Goal: Task Accomplishment & Management: Use online tool/utility

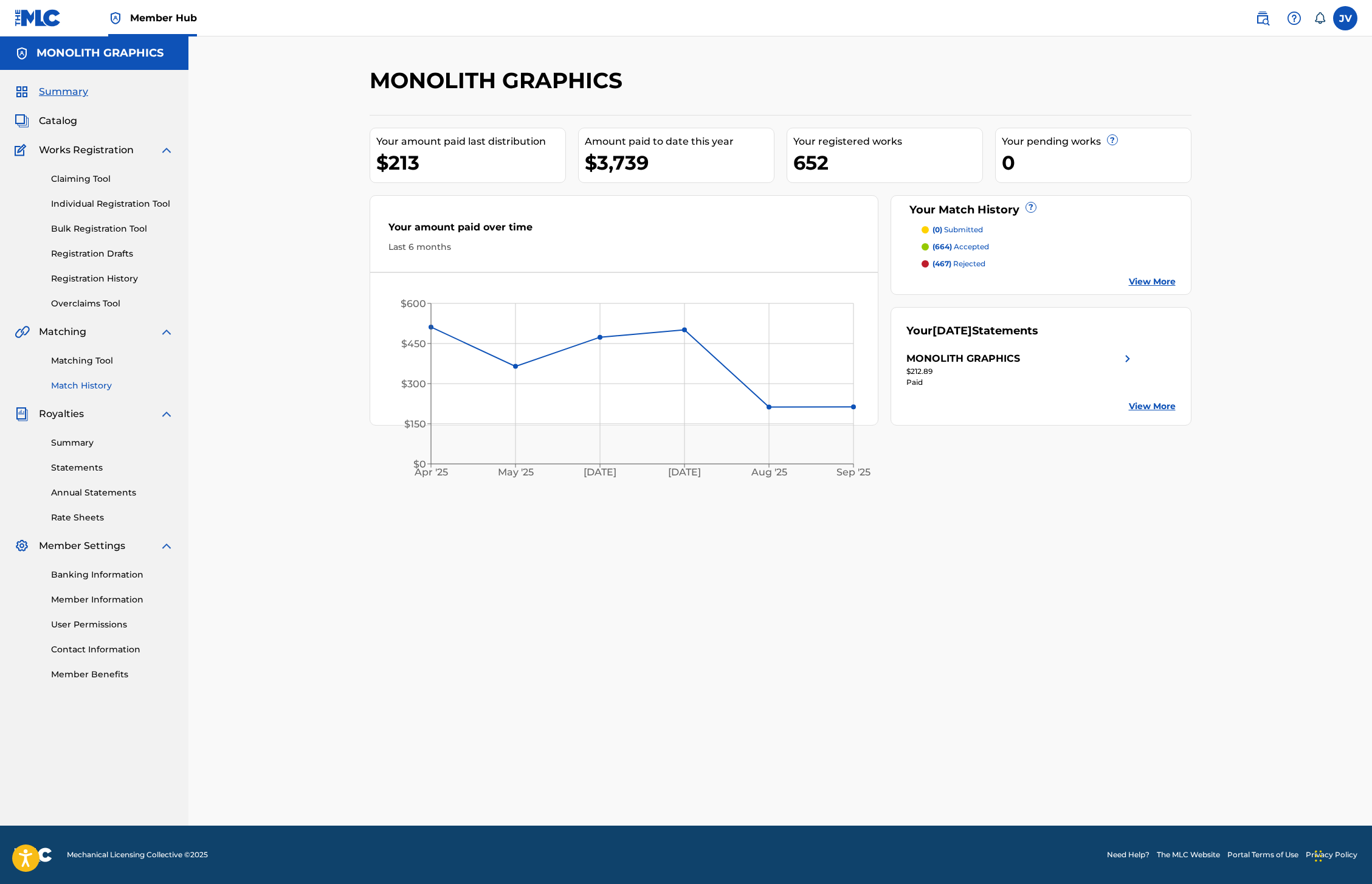
click at [74, 388] on link "Match History" at bounding box center [112, 386] width 123 height 13
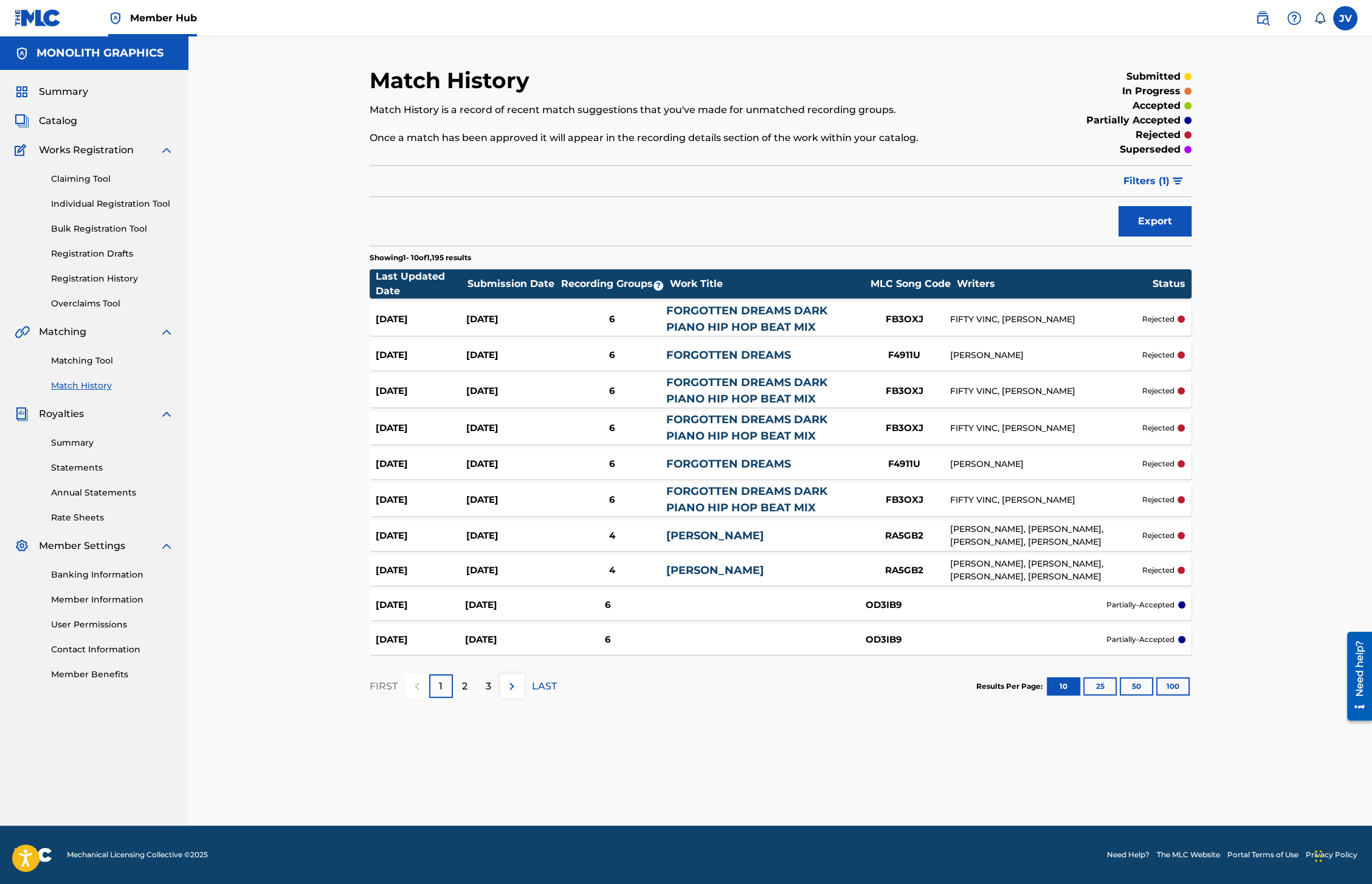
click at [721, 326] on link "FORGOTTEN DREAMS DARK PIANO HIP HOP BEAT MIX" at bounding box center [747, 319] width 161 height 30
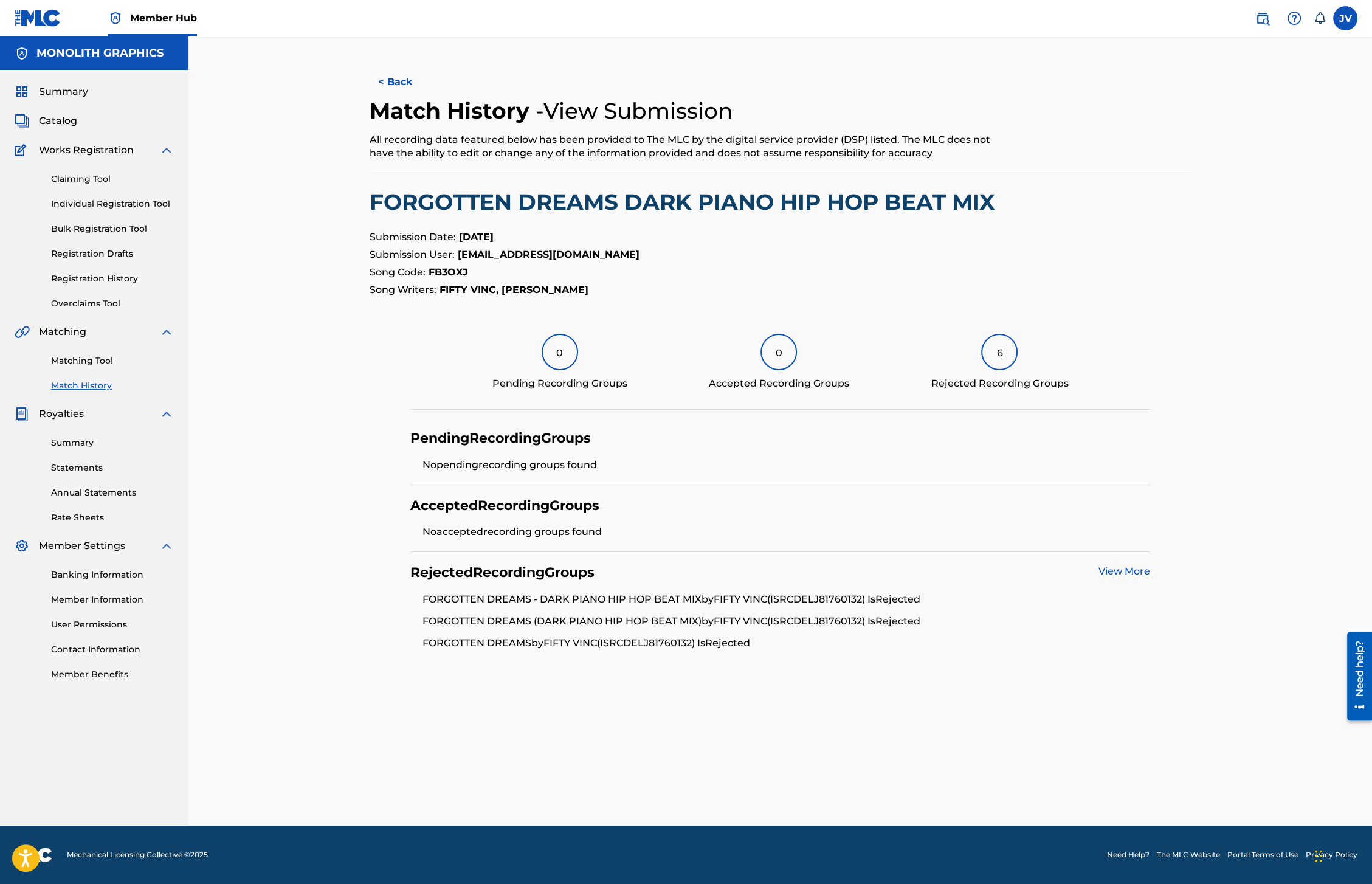
click at [838, 600] on li "FORGOTTEN DREAMS - DARK PIANO HIP HOP BEAT MIX by FIFTY VINC (ISRC DELJ81760132…" at bounding box center [787, 603] width 728 height 22
copy li "(ISRC DELJ81760132"
click at [69, 357] on link "Matching Tool" at bounding box center [112, 361] width 123 height 13
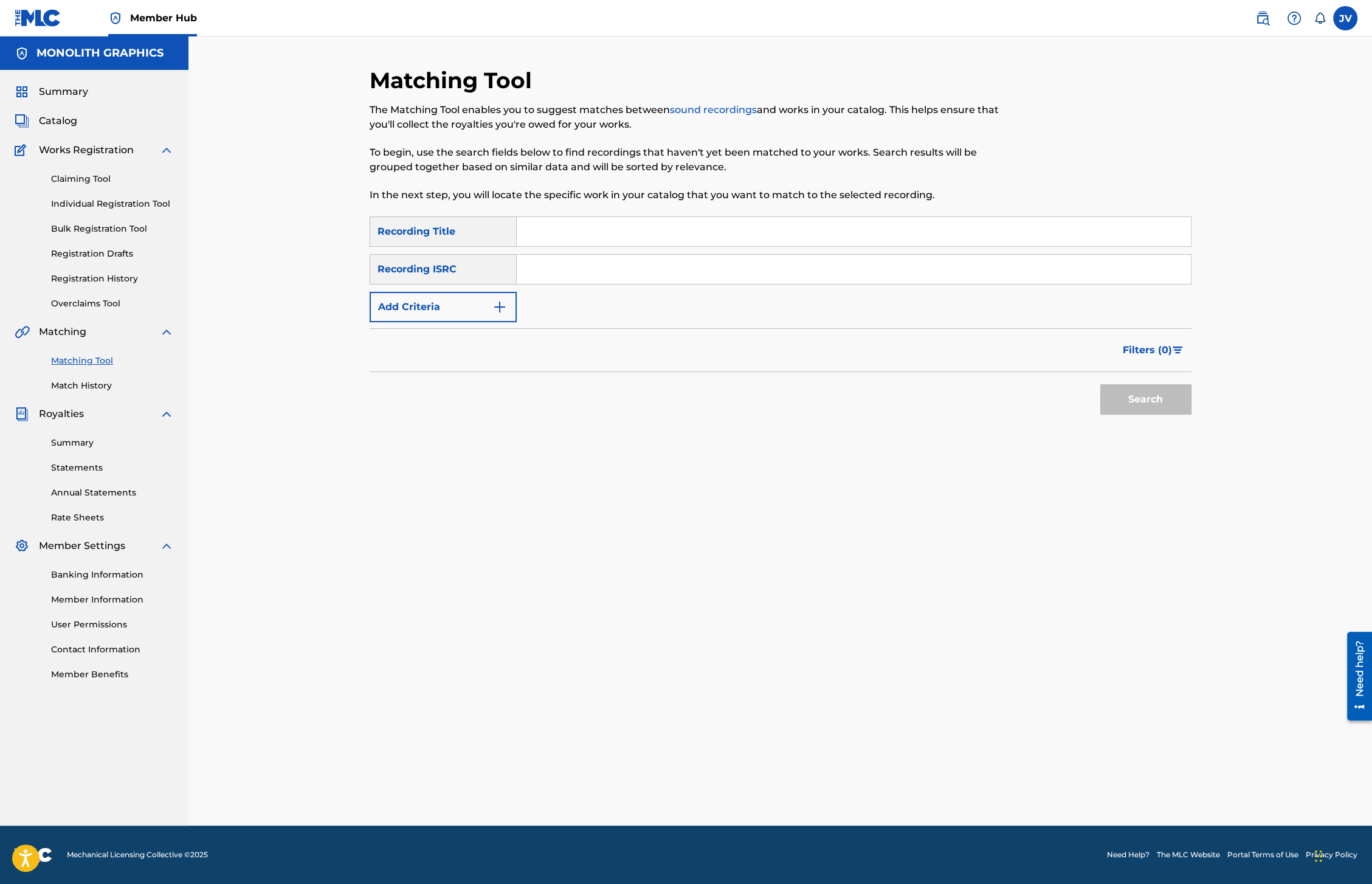
click at [551, 270] on input "Search Form" at bounding box center [854, 270] width 674 height 29
paste input "DELJ81760132"
type input "DELJ81760132"
click at [1139, 401] on button "Search" at bounding box center [1146, 400] width 92 height 31
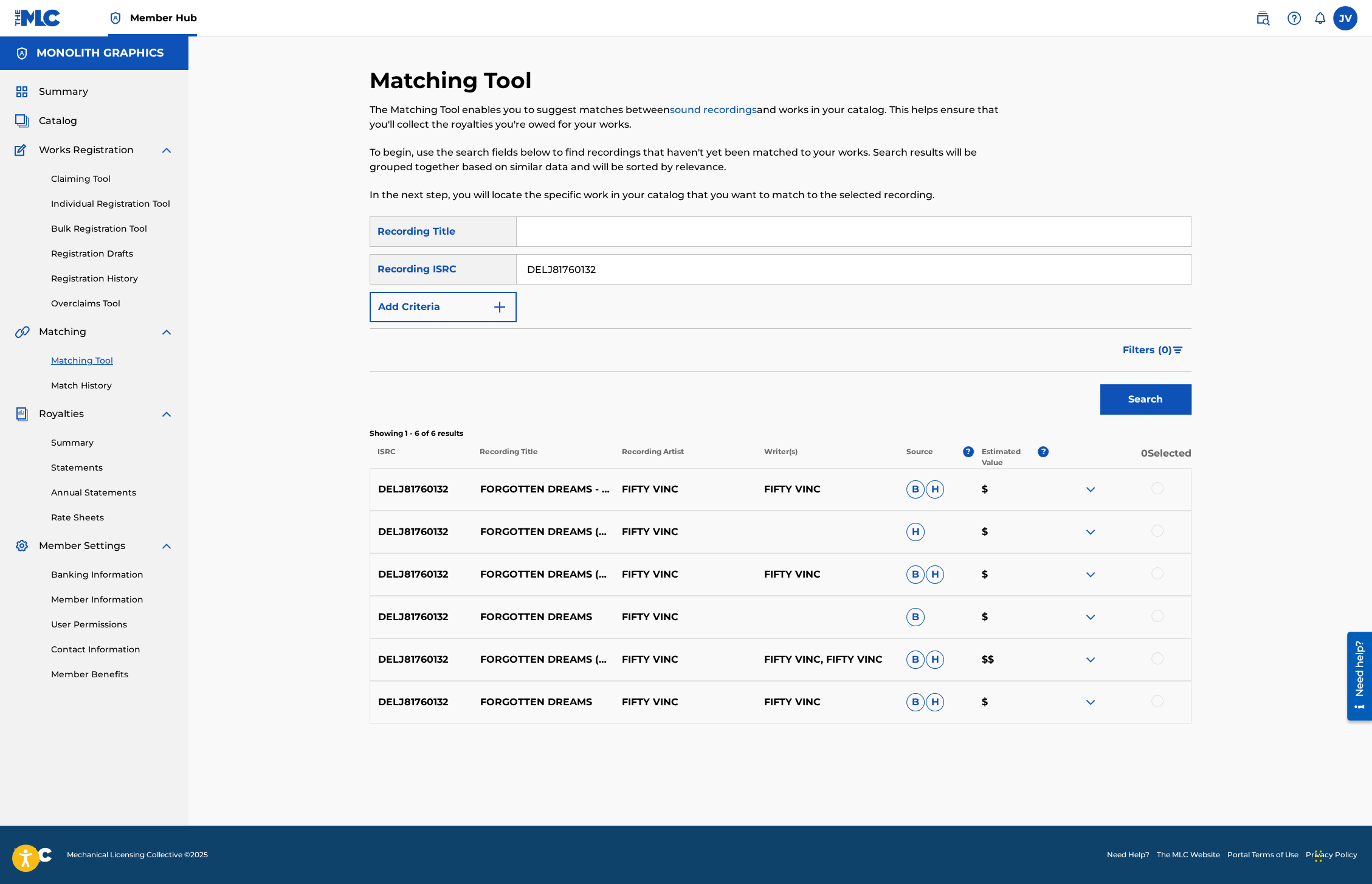
click at [1159, 488] on div at bounding box center [1157, 488] width 12 height 12
click at [1158, 531] on div at bounding box center [1157, 530] width 12 height 12
click at [1162, 573] on div at bounding box center [1157, 573] width 12 height 12
click at [1160, 618] on div at bounding box center [1157, 616] width 12 height 12
click at [1160, 659] on div at bounding box center [1157, 658] width 12 height 12
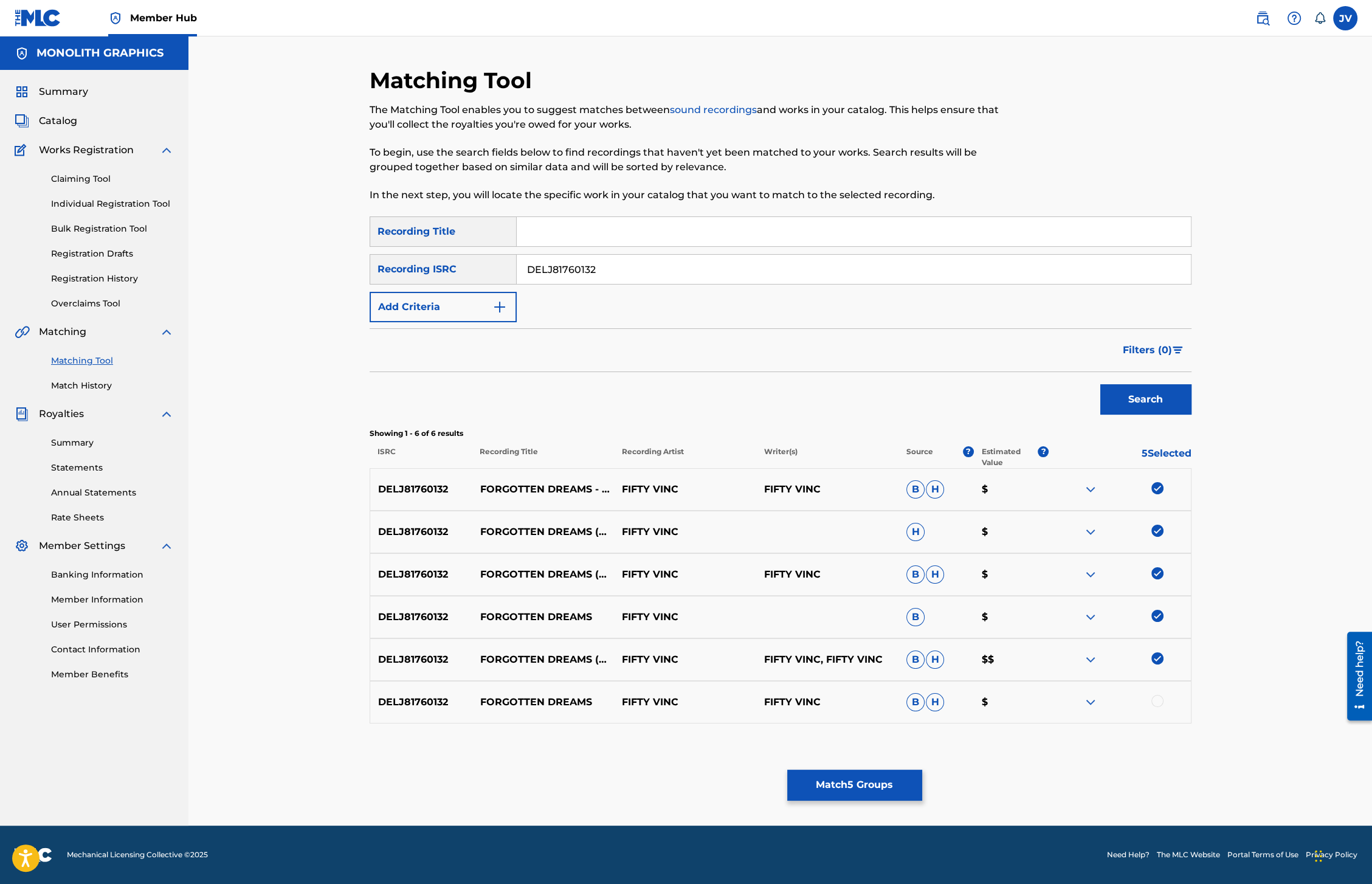
click at [1159, 702] on div at bounding box center [1157, 701] width 12 height 12
click at [826, 788] on button "Match 6 Groups" at bounding box center [854, 785] width 134 height 31
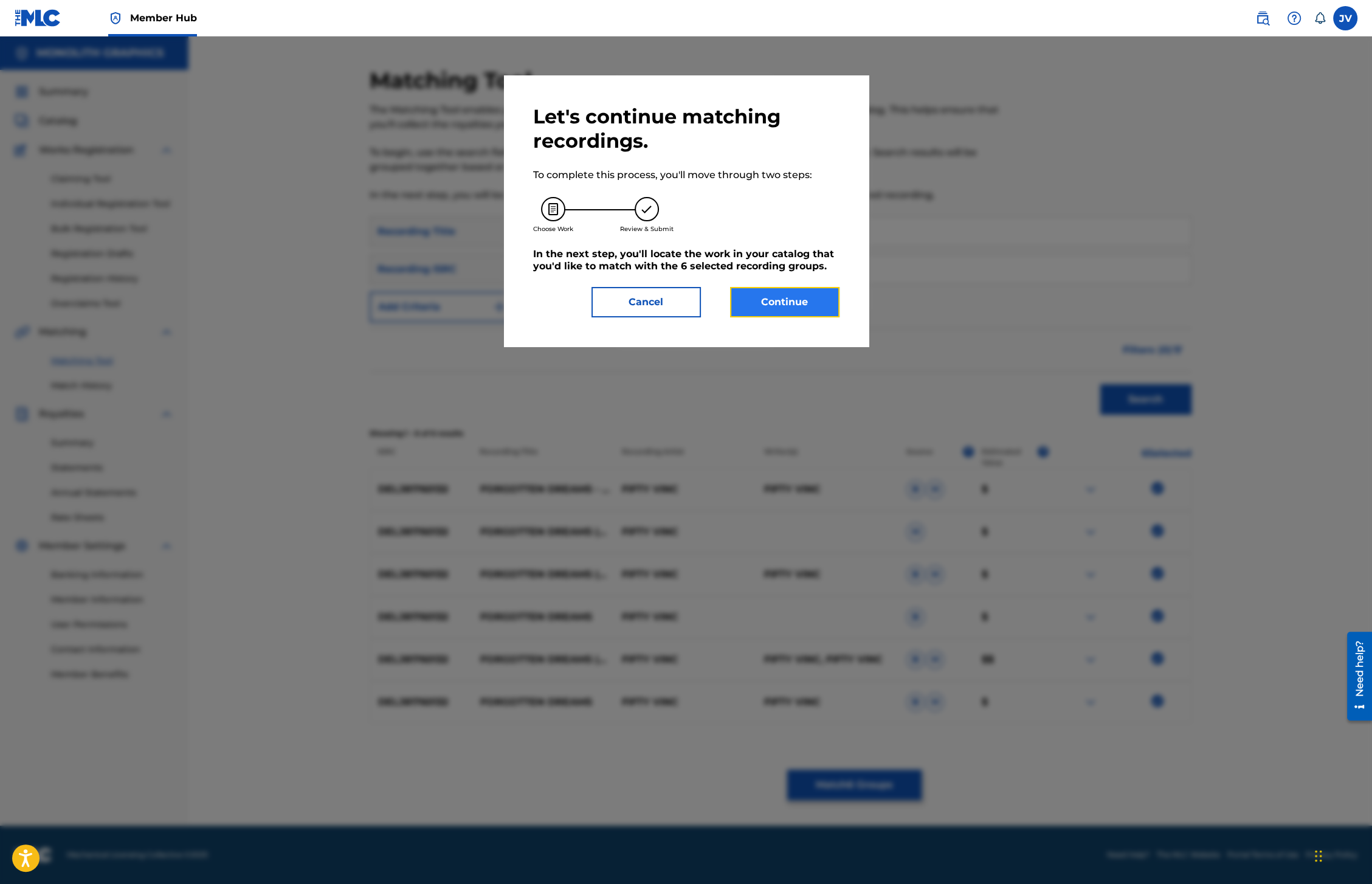
click at [811, 301] on button "Continue" at bounding box center [784, 303] width 110 height 31
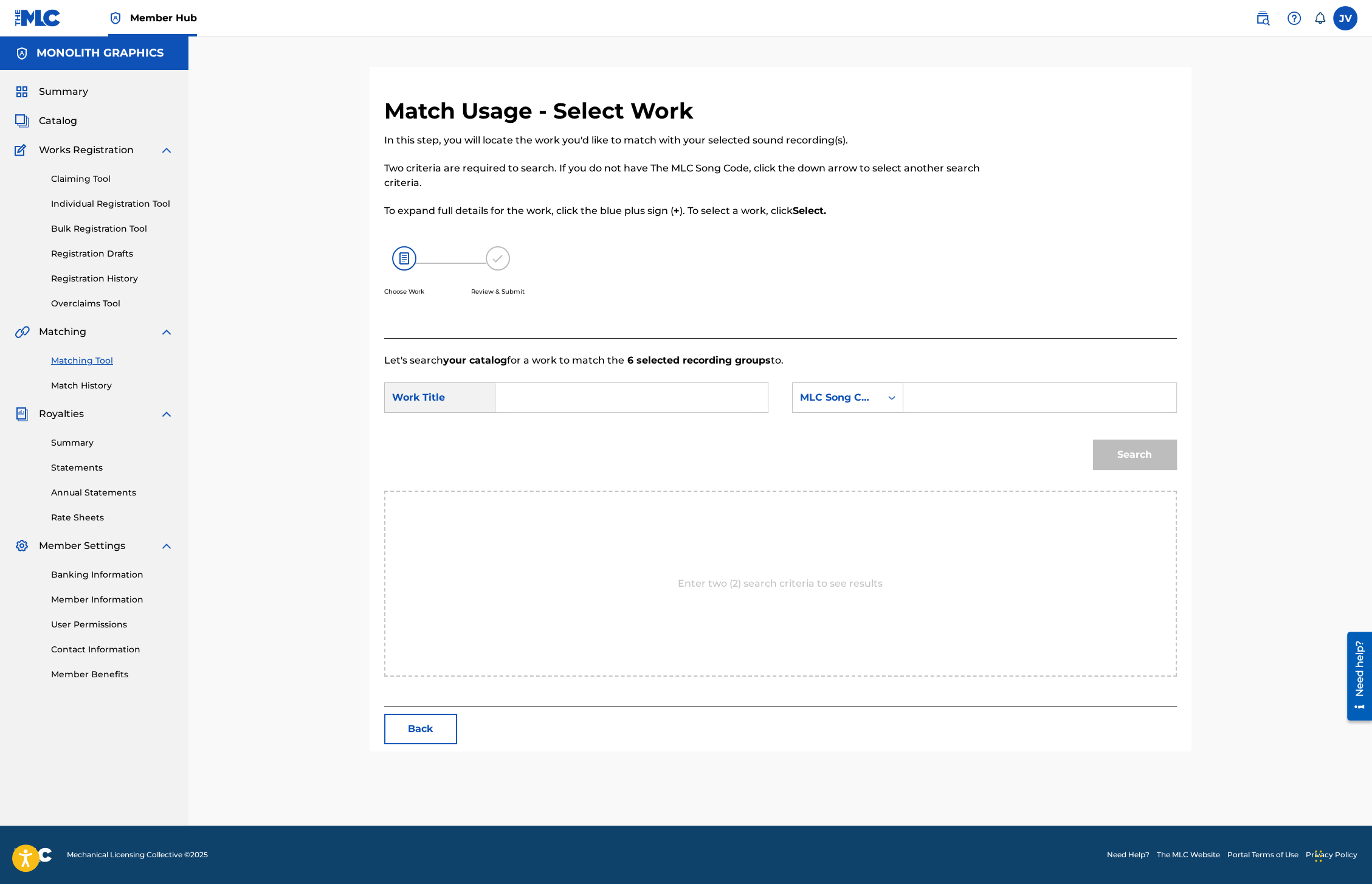
click at [541, 407] on input "Search Form" at bounding box center [632, 398] width 251 height 29
type input "Forgotten dreams"
click at [866, 396] on div "MLC Song Code" at bounding box center [836, 398] width 73 height 15
drag, startPoint x: 863, startPoint y: 479, endPoint x: 877, endPoint y: 458, distance: 25.2
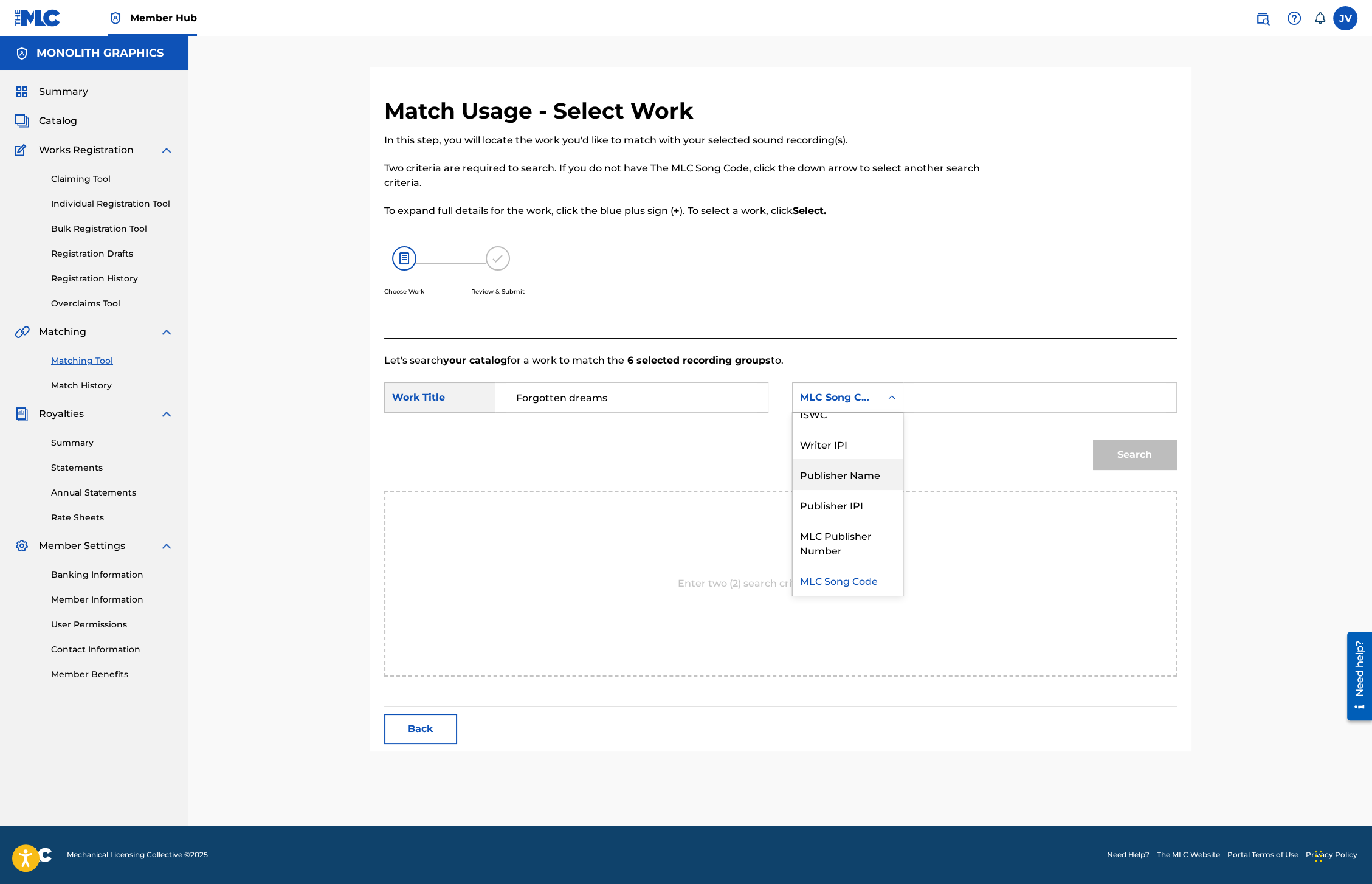
click at [863, 479] on div "Publisher Name" at bounding box center [848, 474] width 110 height 31
click at [924, 398] on input "Search Form" at bounding box center [1039, 398] width 251 height 29
type input "Monolith"
click at [1129, 461] on button "Search" at bounding box center [1135, 455] width 84 height 31
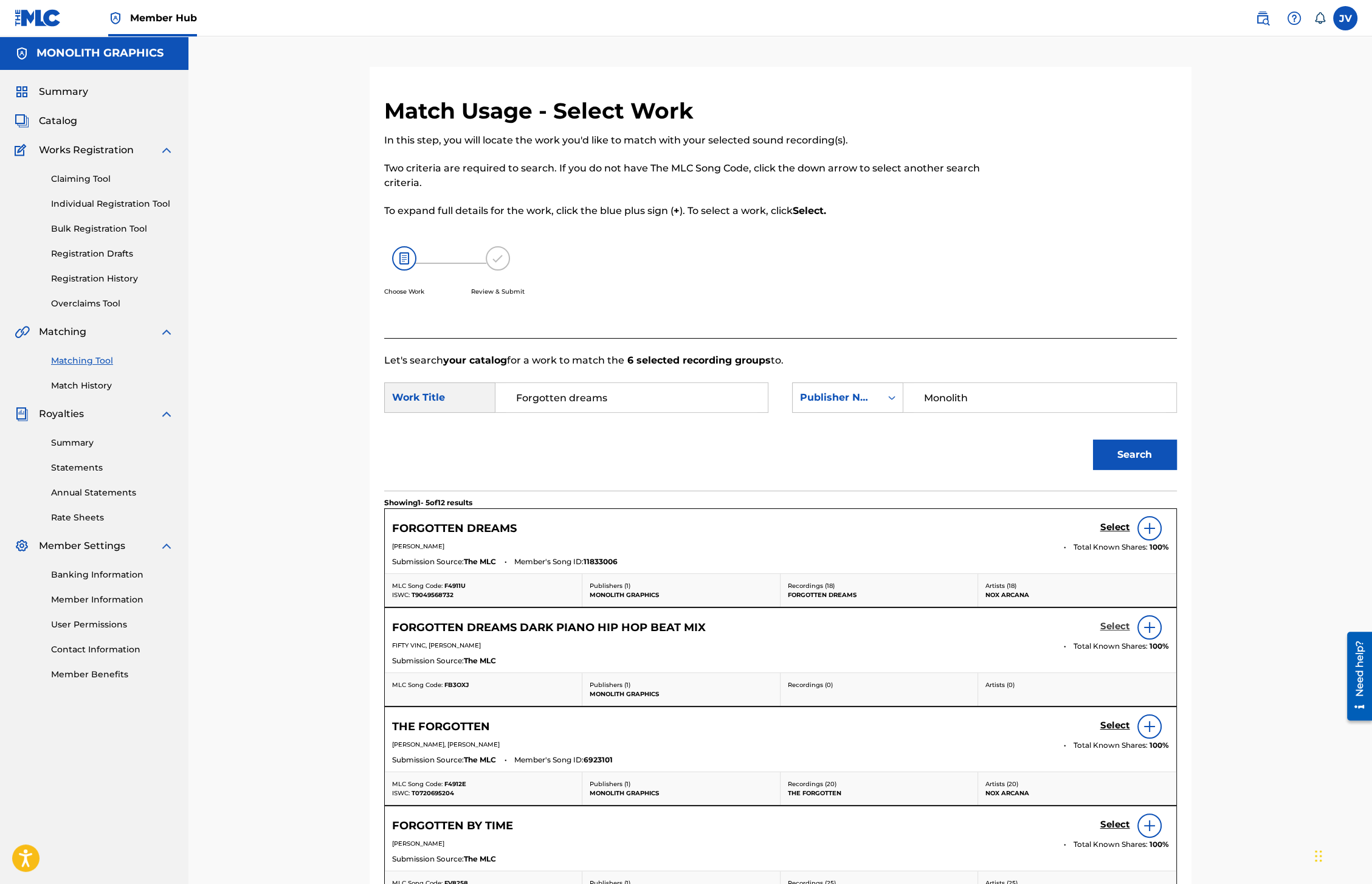
click at [1115, 630] on h5 "Select" at bounding box center [1115, 627] width 30 height 12
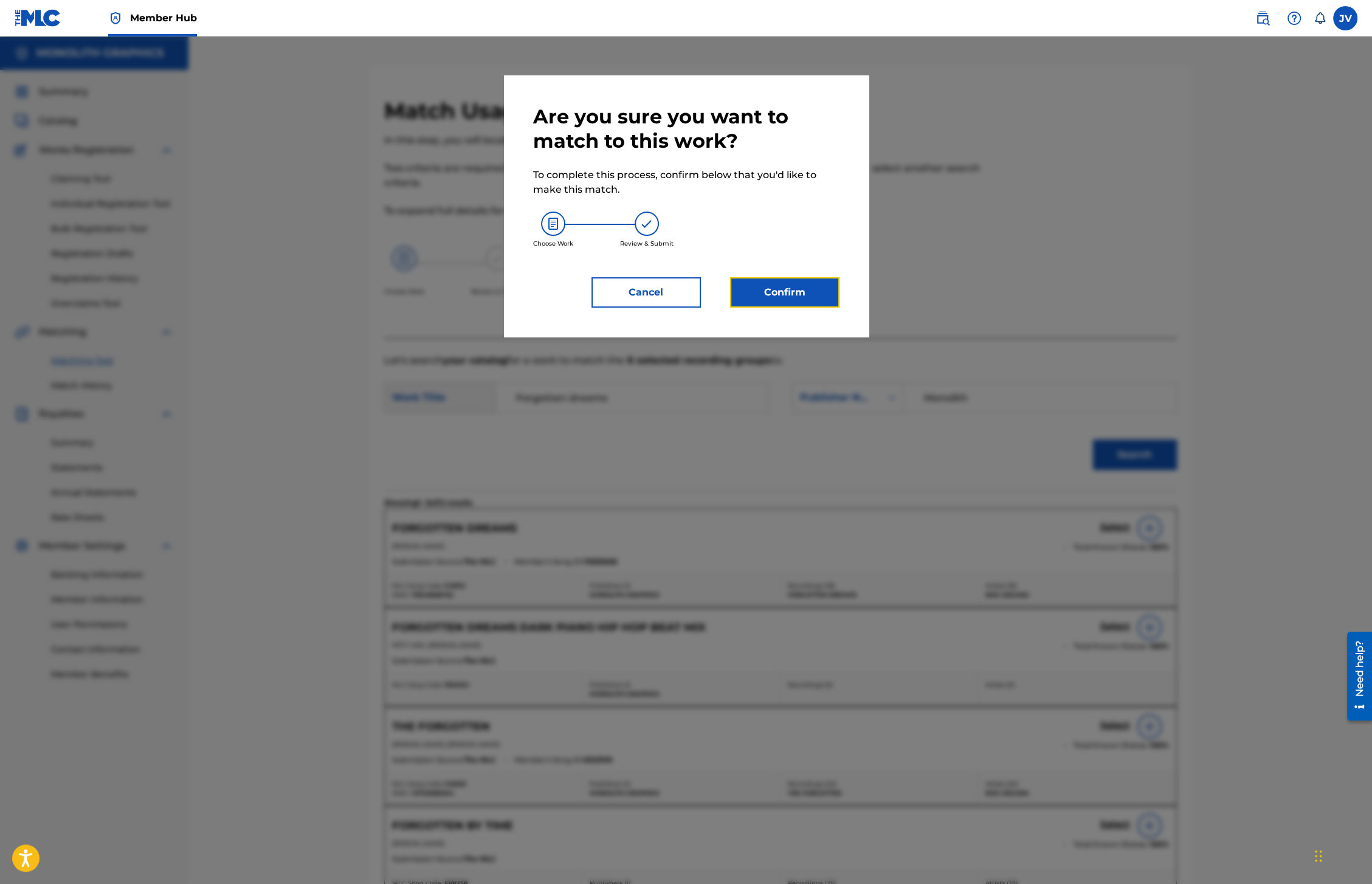
click at [779, 303] on button "Confirm" at bounding box center [784, 293] width 110 height 31
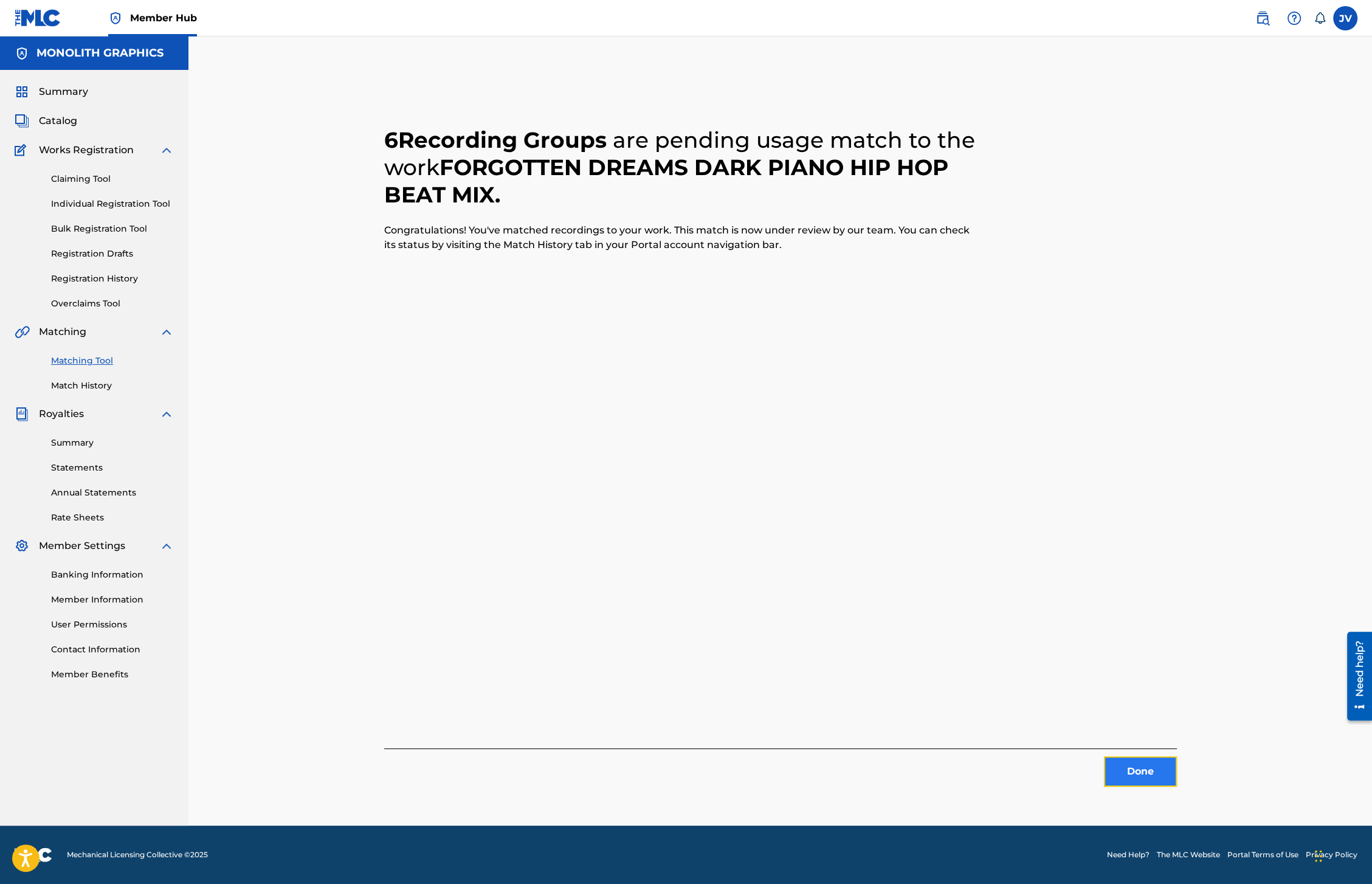
click at [1135, 769] on button "Done" at bounding box center [1141, 772] width 73 height 31
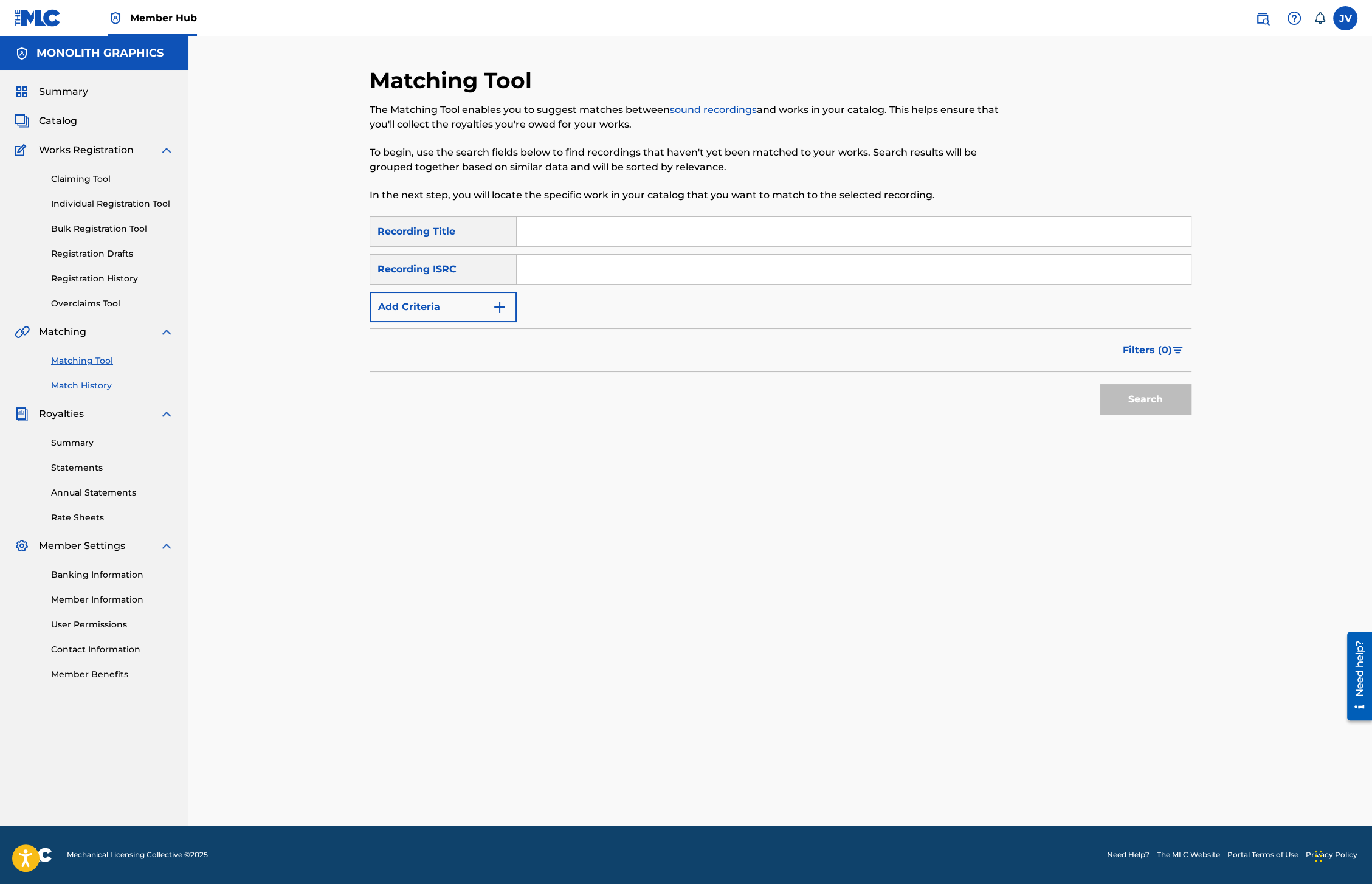
click at [75, 388] on link "Match History" at bounding box center [112, 386] width 123 height 13
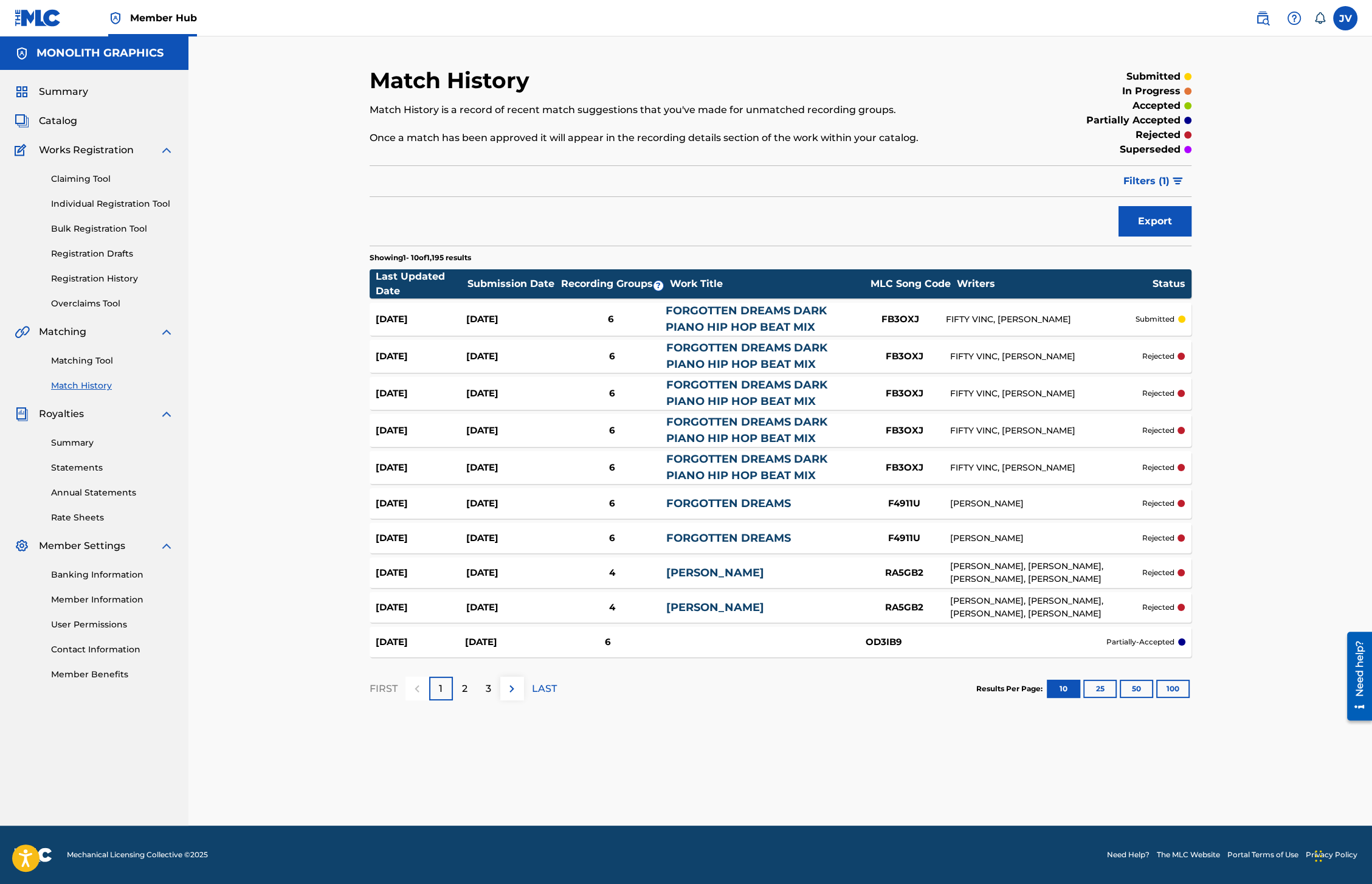
click at [720, 568] on link "RIC FLAIR" at bounding box center [715, 572] width 98 height 13
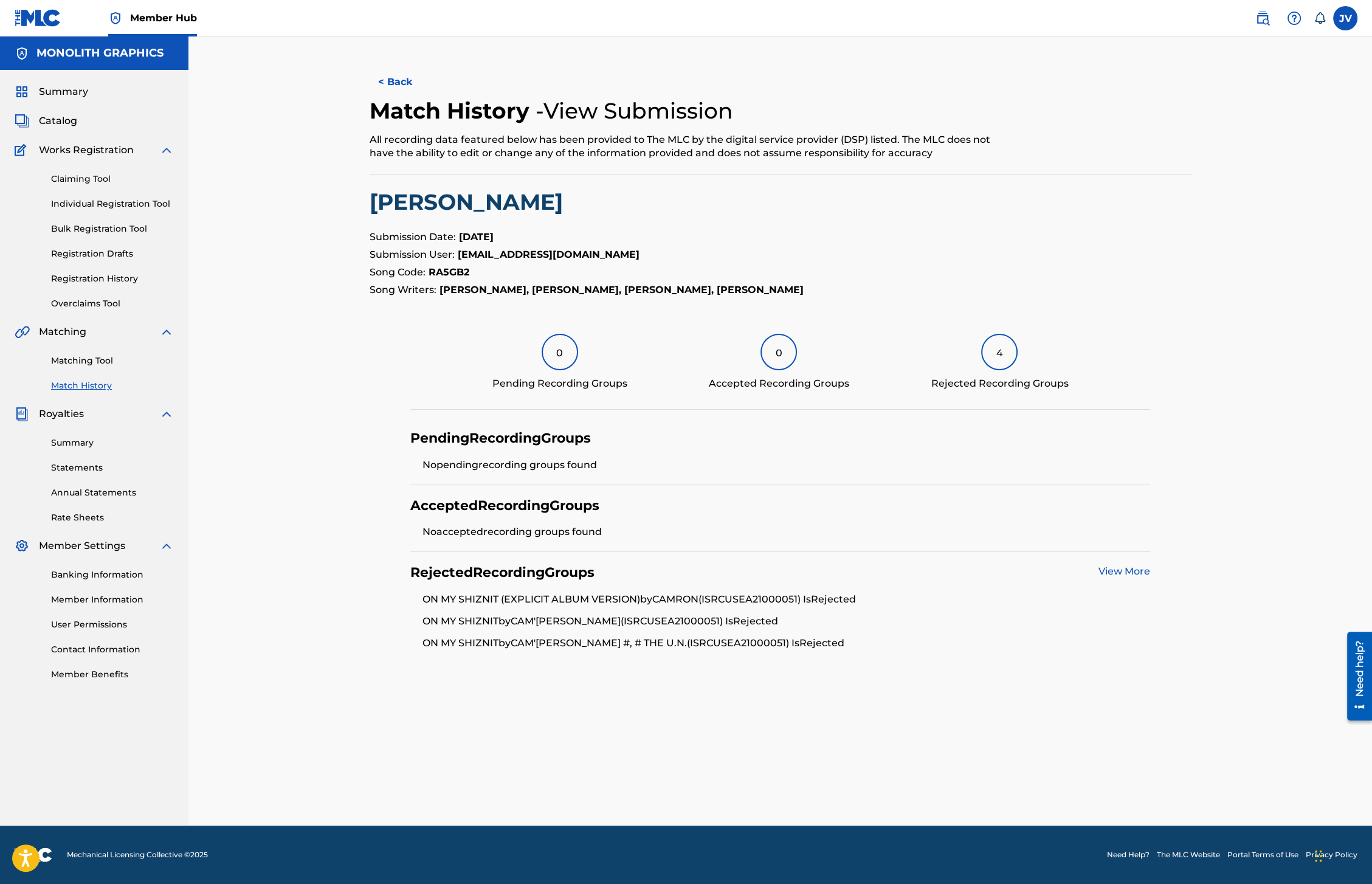
click at [764, 599] on li "ON MY SHIZNIT (EXPLICIT ALBUM VERSION) by CAMRON (ISRC USEA21000051 ) Is Reject…" at bounding box center [787, 603] width 728 height 22
copy li "(ISRC USEA21000051"
click at [61, 365] on link "Matching Tool" at bounding box center [112, 361] width 123 height 13
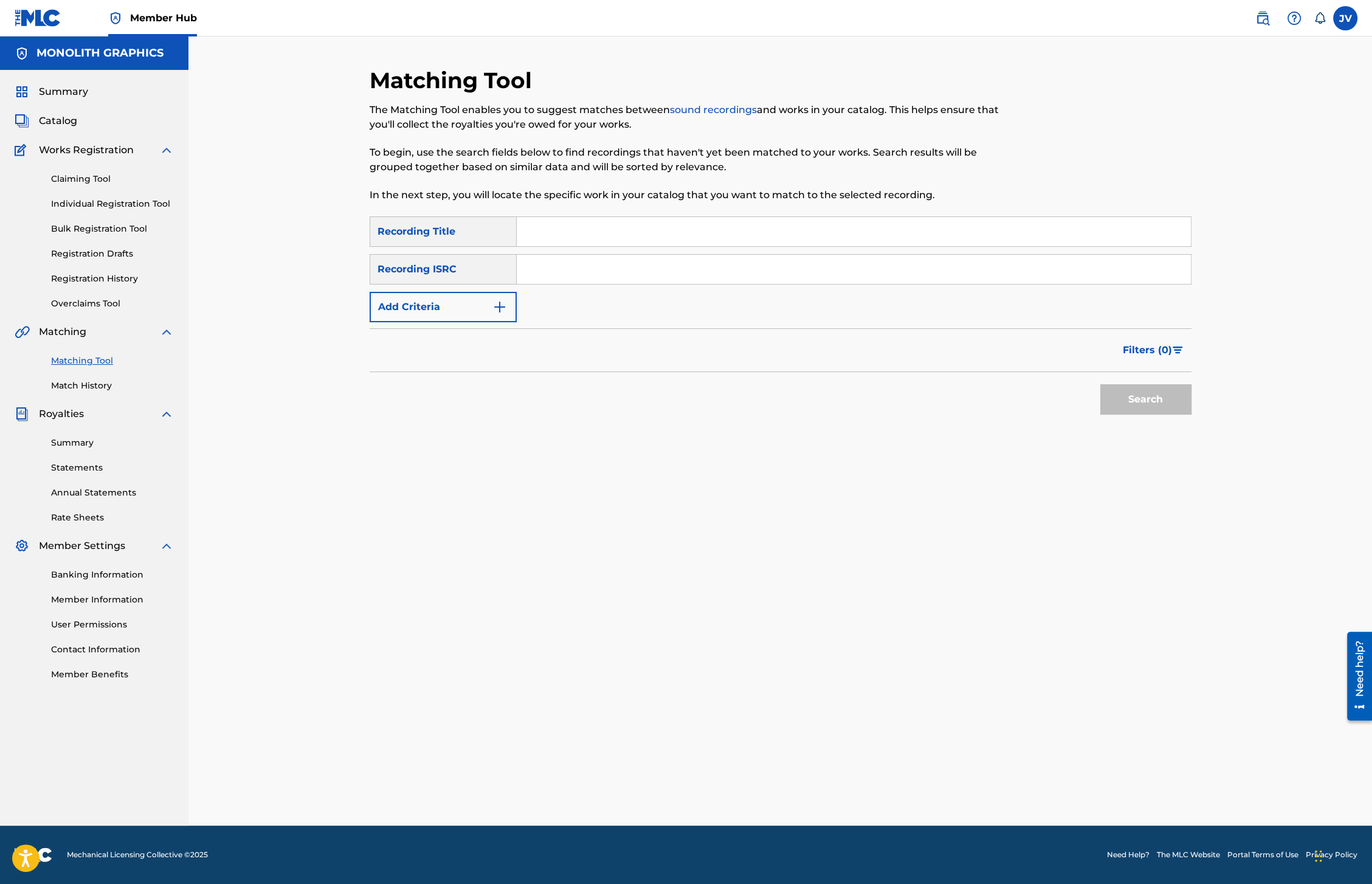
click at [542, 272] on input "Search Form" at bounding box center [854, 270] width 674 height 29
paste input "USEA21000051"
type input "USEA21000051"
click at [1141, 401] on button "Search" at bounding box center [1146, 400] width 92 height 31
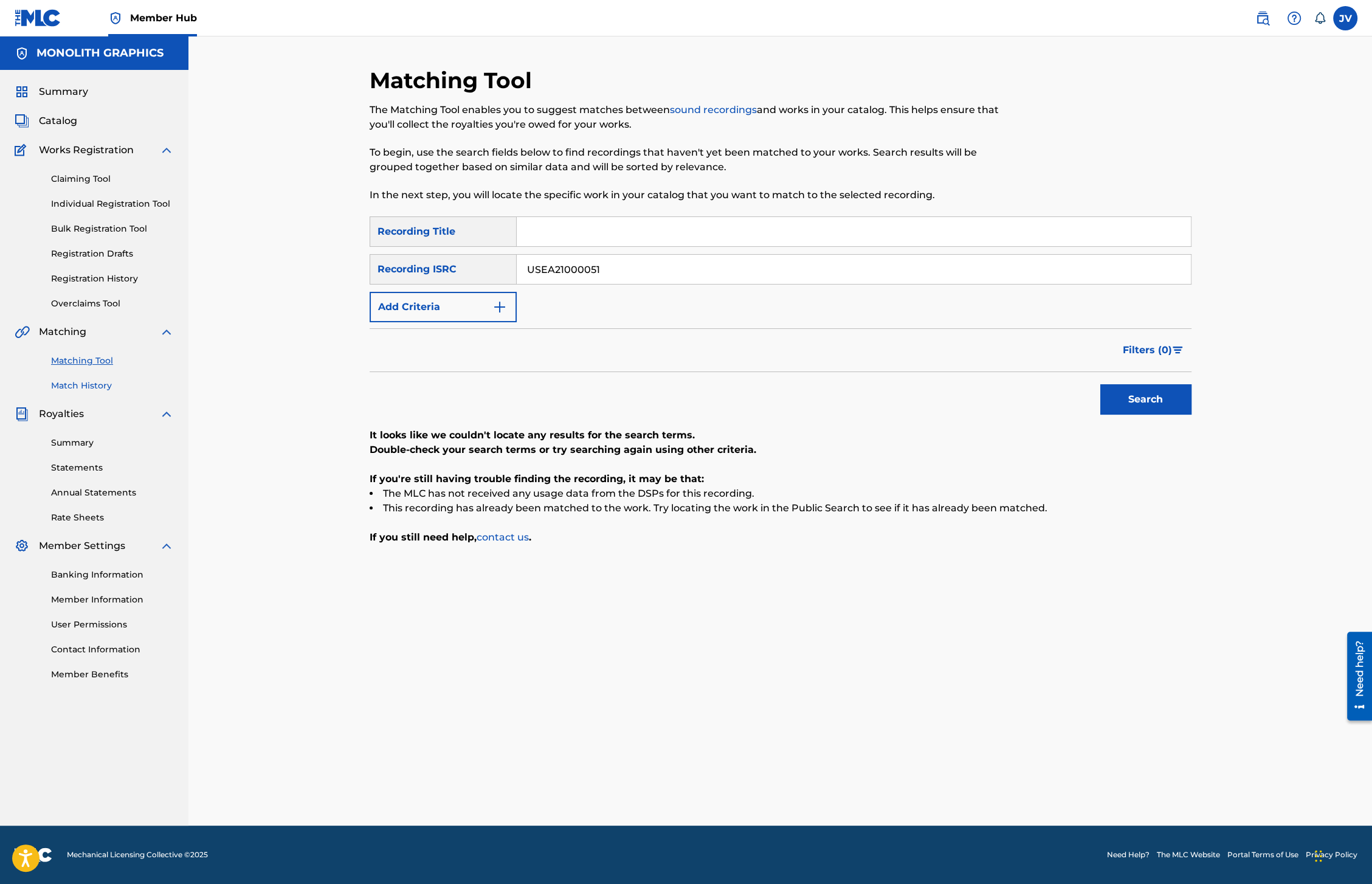
click at [89, 384] on link "Match History" at bounding box center [112, 386] width 123 height 13
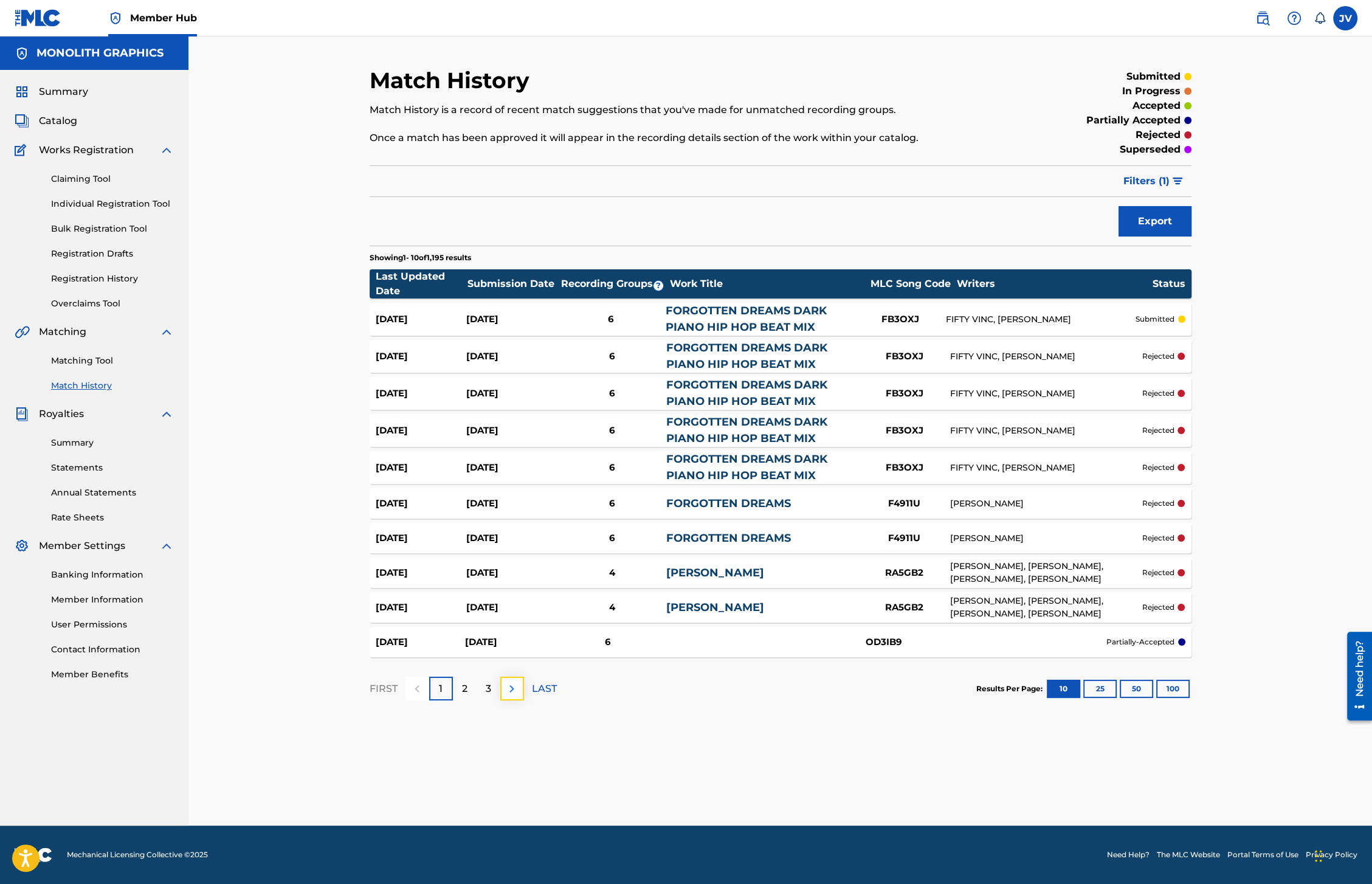
click at [511, 692] on img at bounding box center [511, 689] width 15 height 15
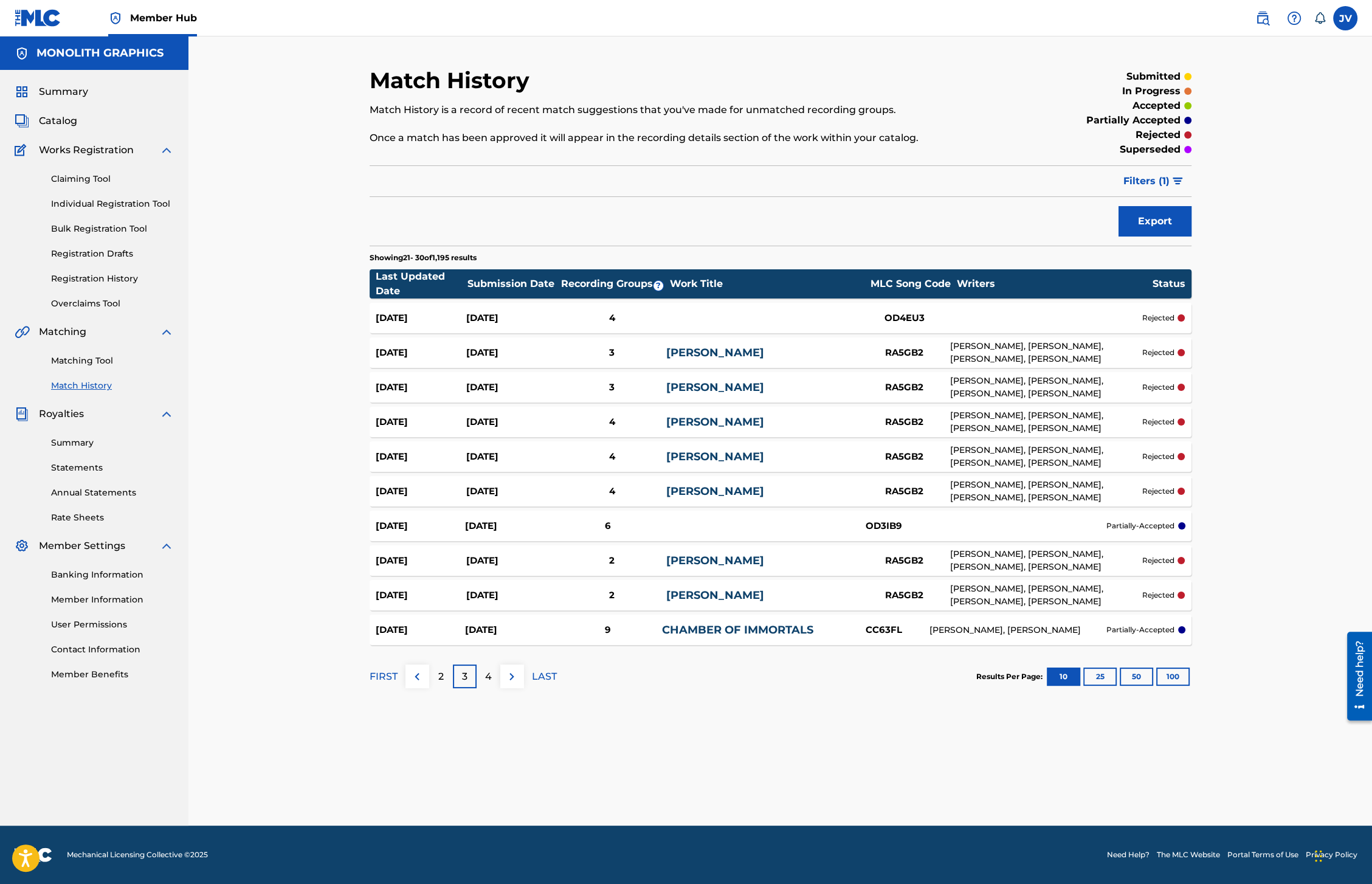
click at [710, 354] on link "RIC FLAIR" at bounding box center [715, 352] width 98 height 13
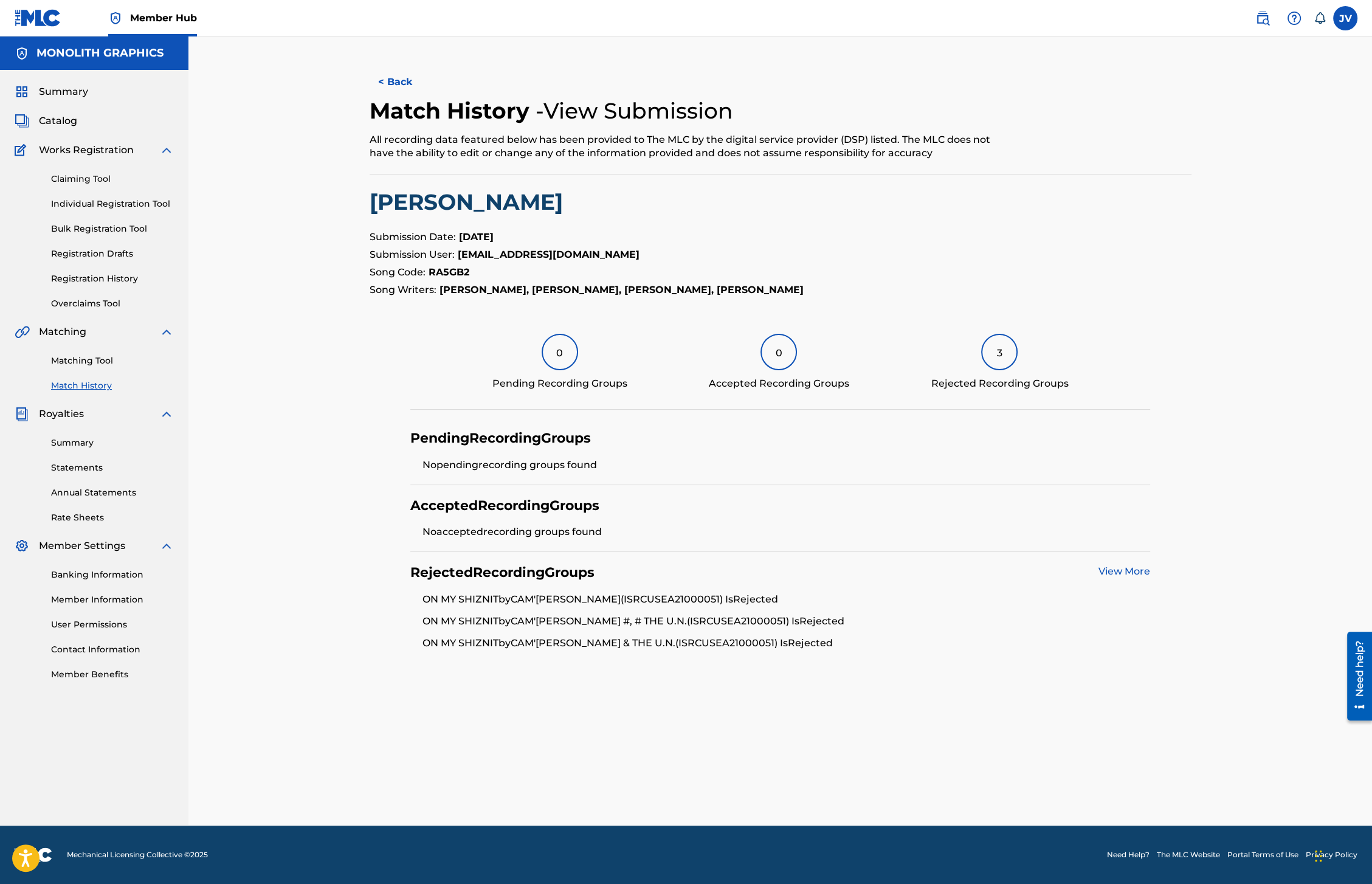
click at [698, 618] on li "ON MY SHIZNIT by CAM'RON #, # THE U.N. (ISRC USEA21000051 ) Is Rejected" at bounding box center [787, 625] width 728 height 22
copy li "(ISRC USEA21000051"
click at [73, 357] on link "Matching Tool" at bounding box center [112, 361] width 123 height 13
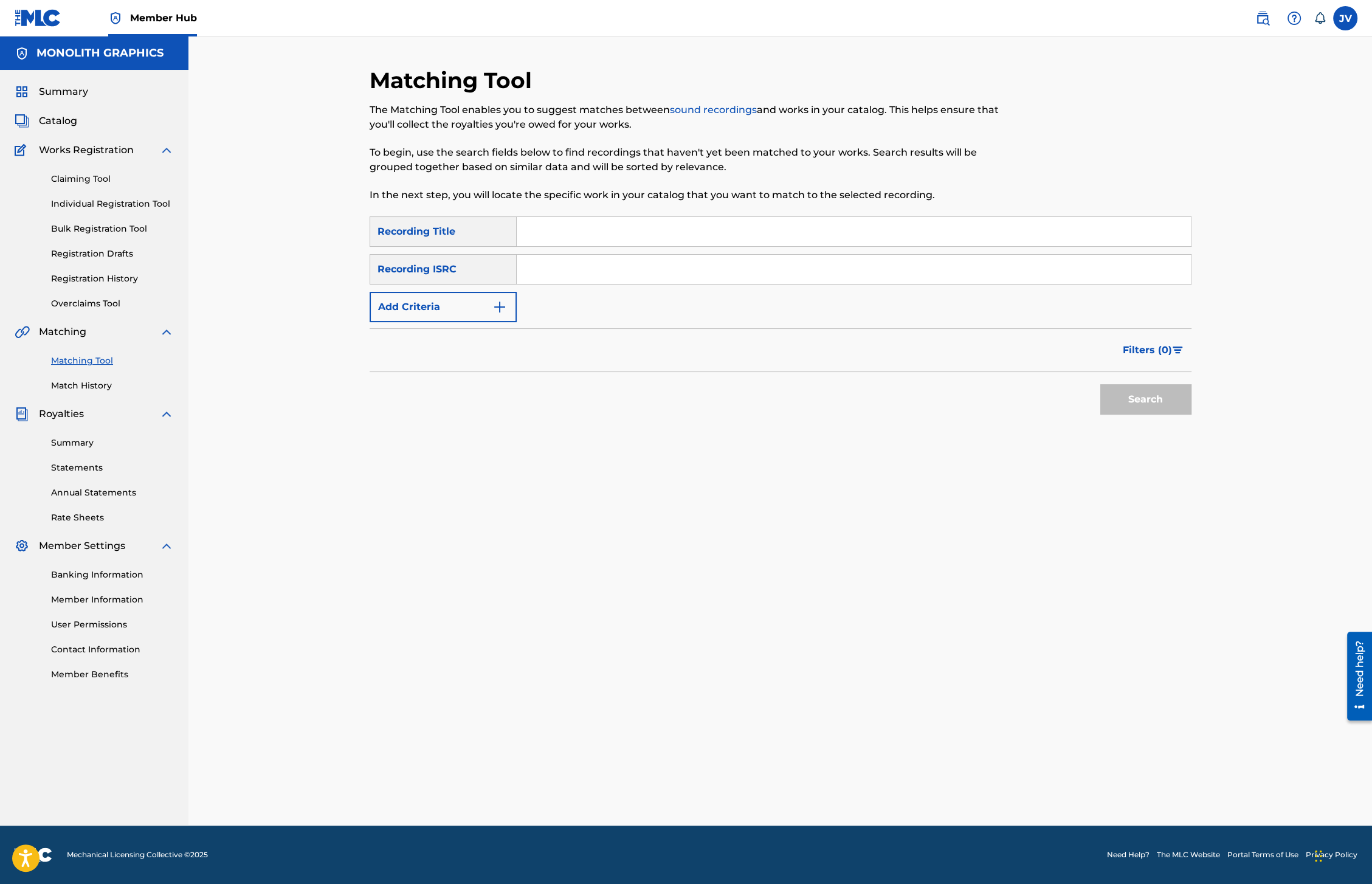
click at [534, 274] on input "Search Form" at bounding box center [854, 270] width 674 height 29
paste input "USEA21000051"
type input "USEA21000051"
click at [1118, 398] on button "Search" at bounding box center [1146, 400] width 92 height 31
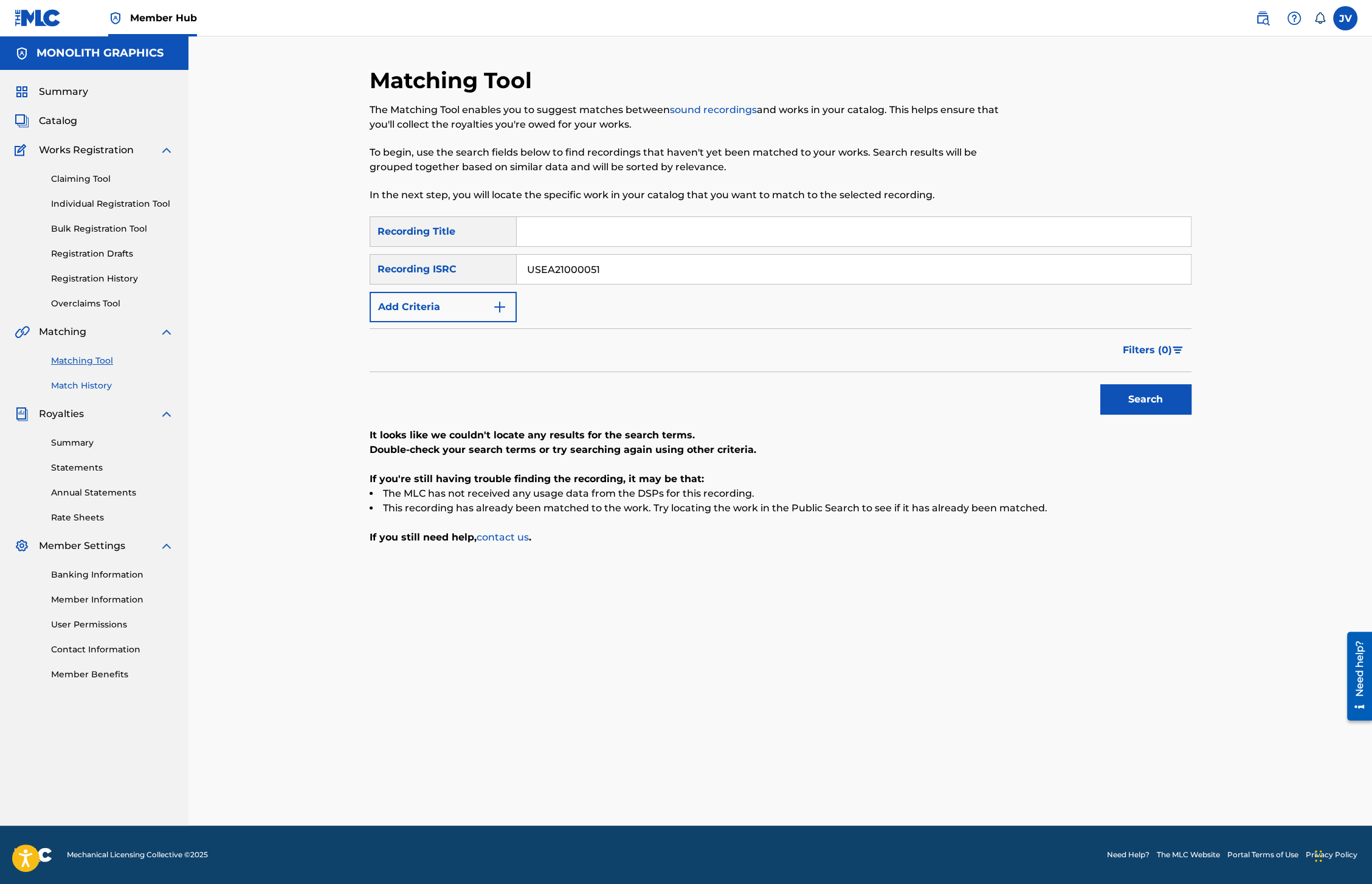
click at [89, 391] on link "Match History" at bounding box center [112, 386] width 123 height 13
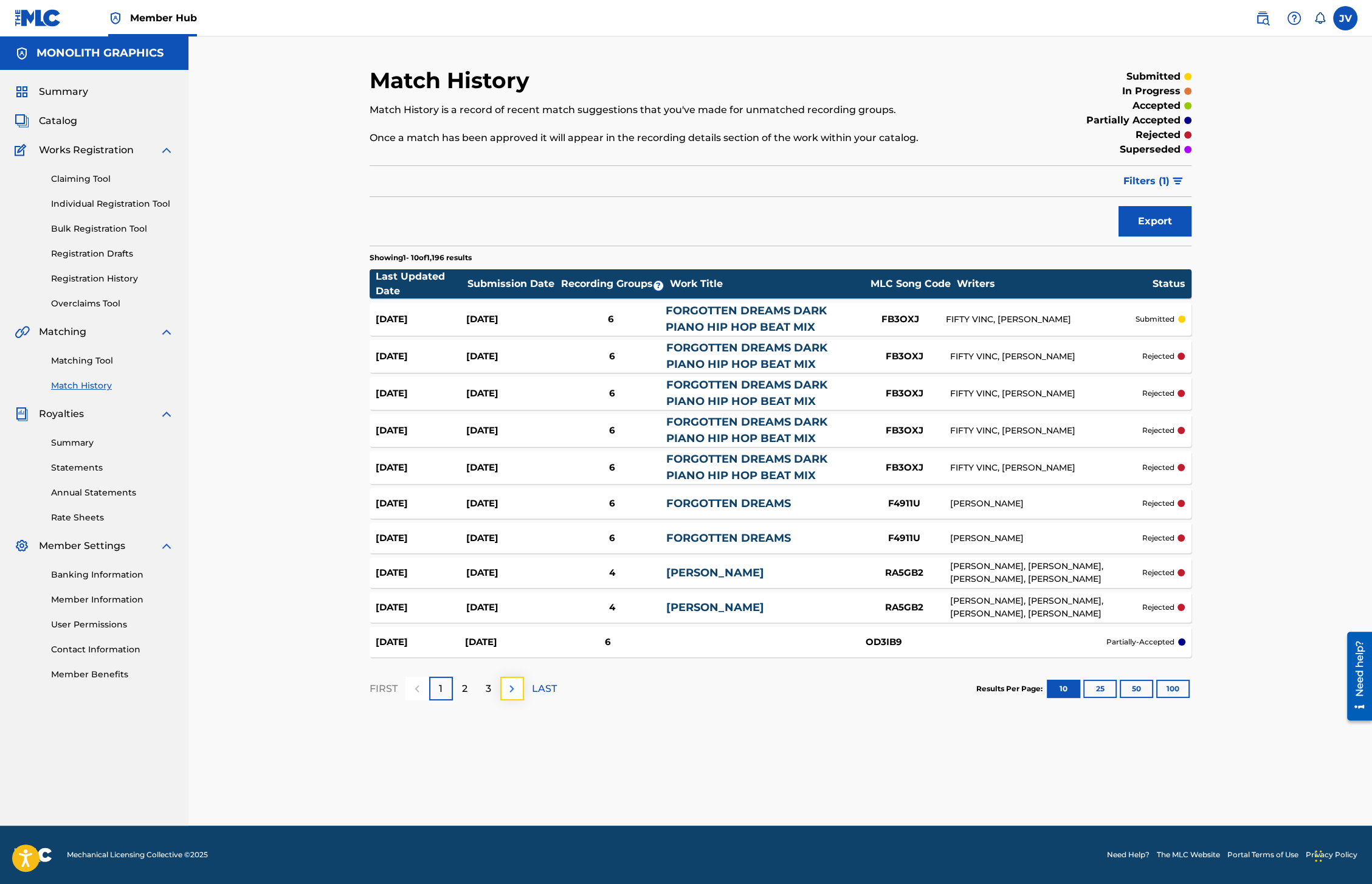
click at [516, 692] on img at bounding box center [511, 689] width 15 height 15
click at [1172, 692] on button "100" at bounding box center [1173, 689] width 34 height 18
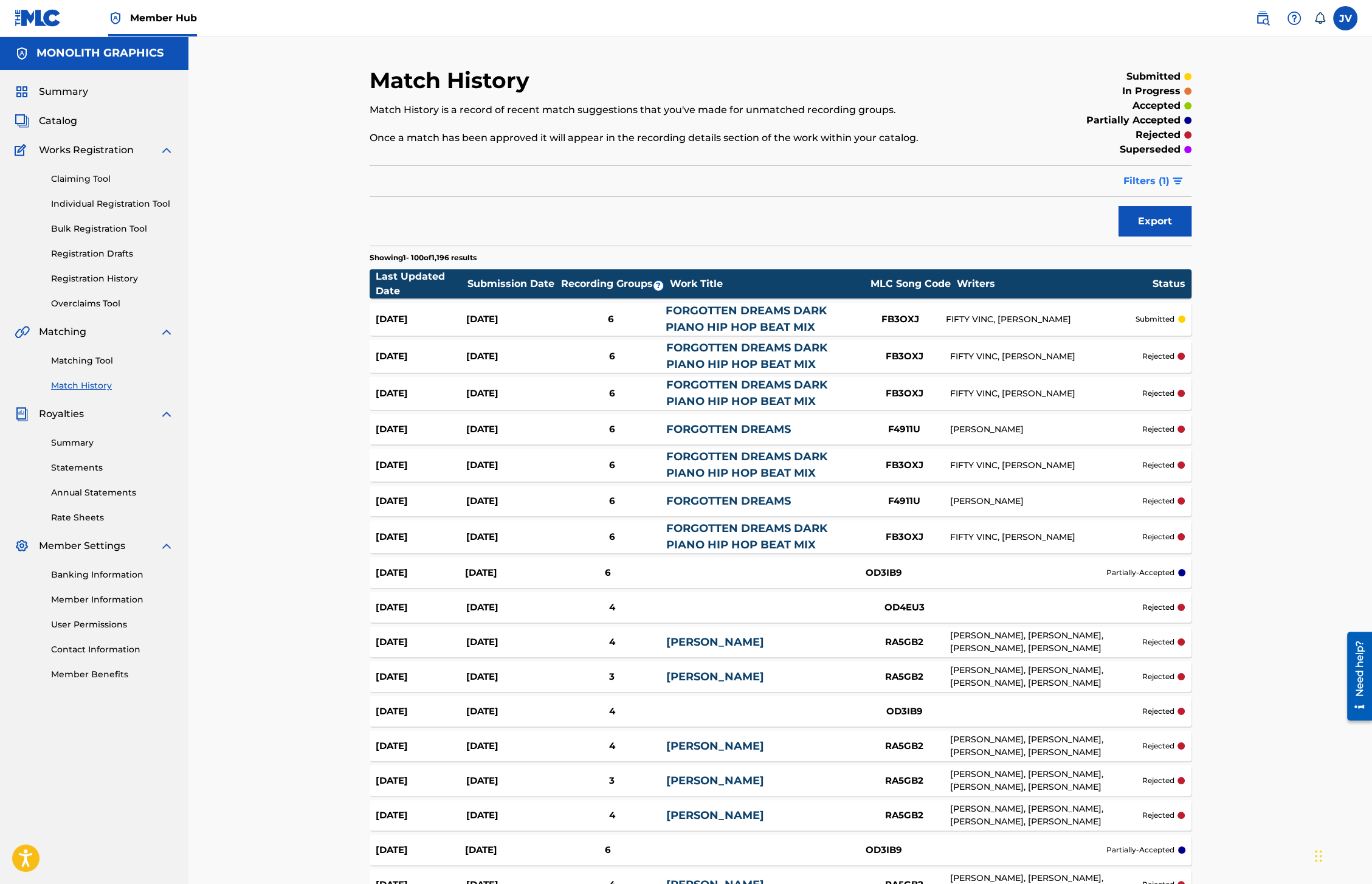
click at [1152, 182] on span "Filters ( 1 )" at bounding box center [1146, 181] width 46 height 15
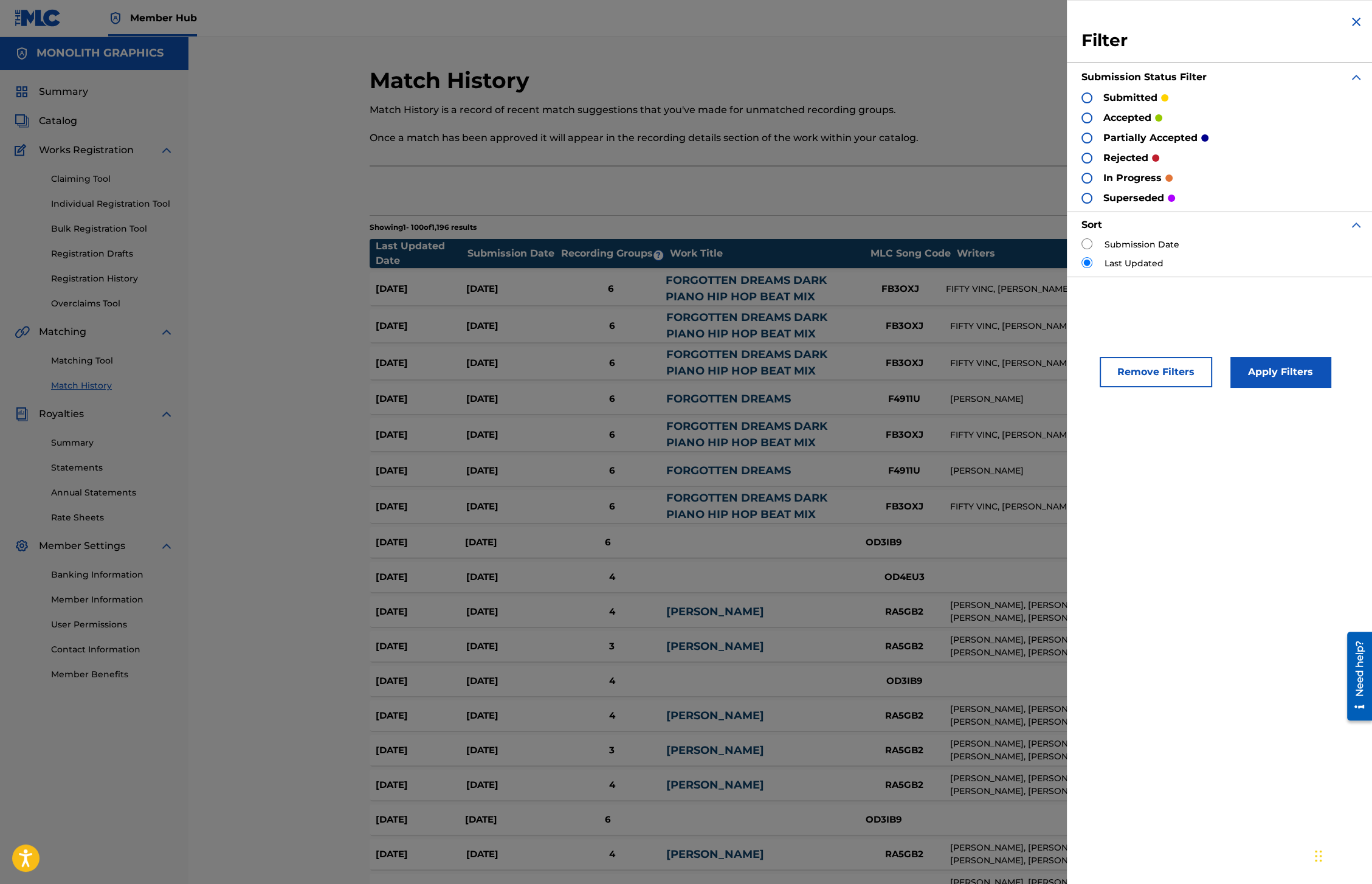
click at [1128, 159] on p "rejected" at bounding box center [1126, 158] width 45 height 15
click at [1086, 158] on div at bounding box center [1087, 158] width 11 height 11
click at [1294, 372] on button "Apply Filters" at bounding box center [1281, 372] width 101 height 31
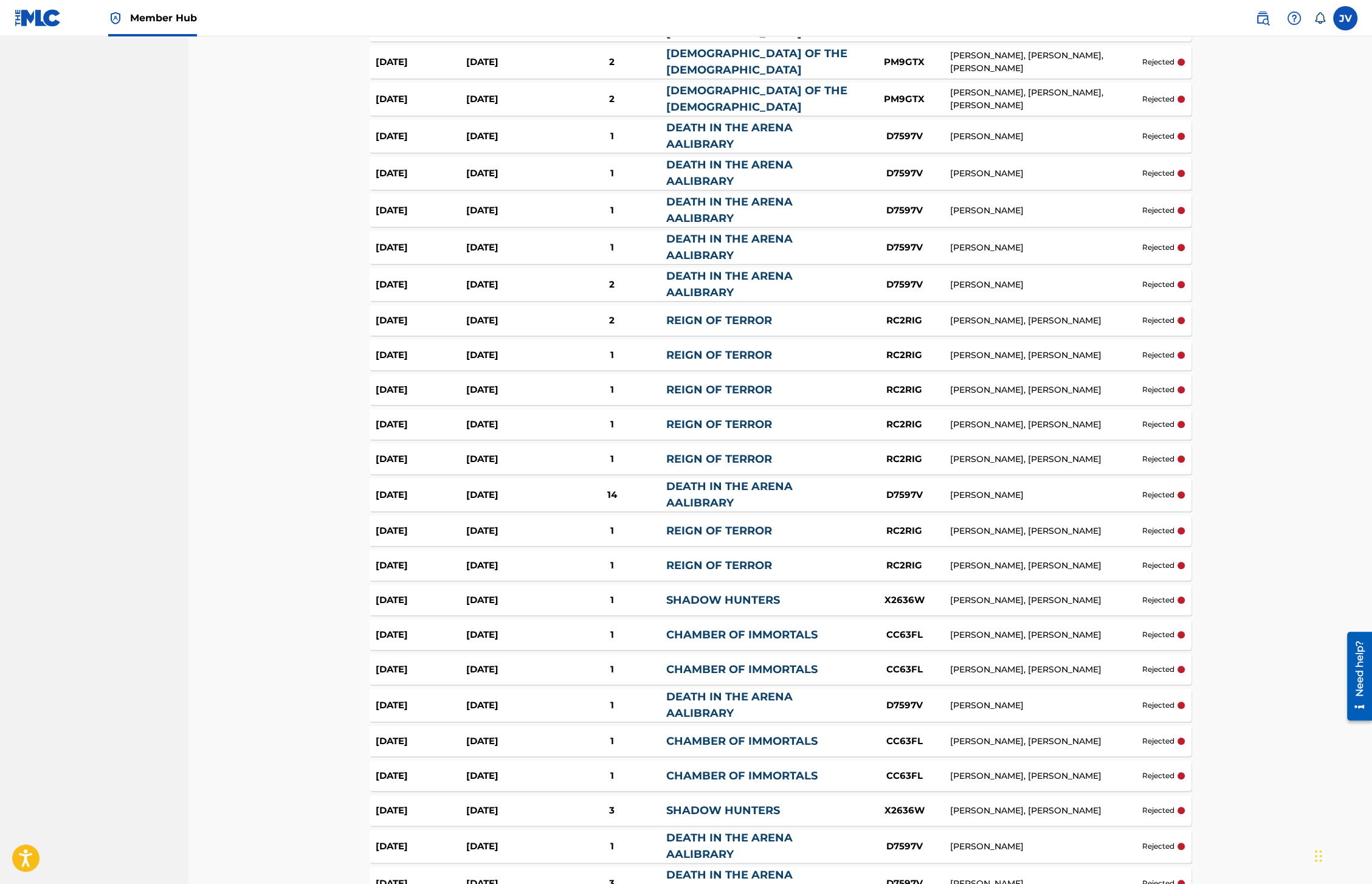
scroll to position [950, 0]
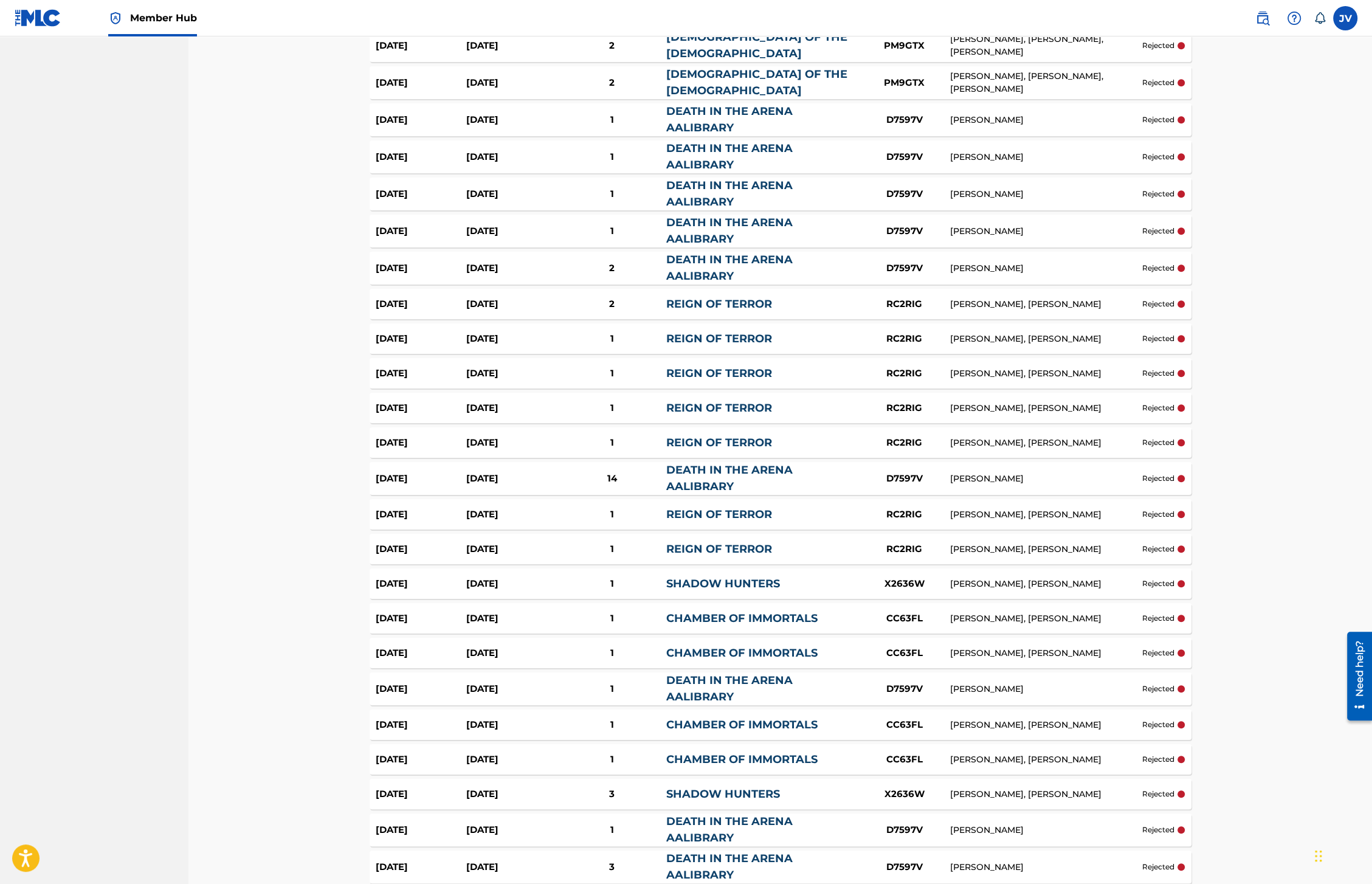
click at [737, 367] on link "REIGN OF TERROR" at bounding box center [719, 373] width 105 height 13
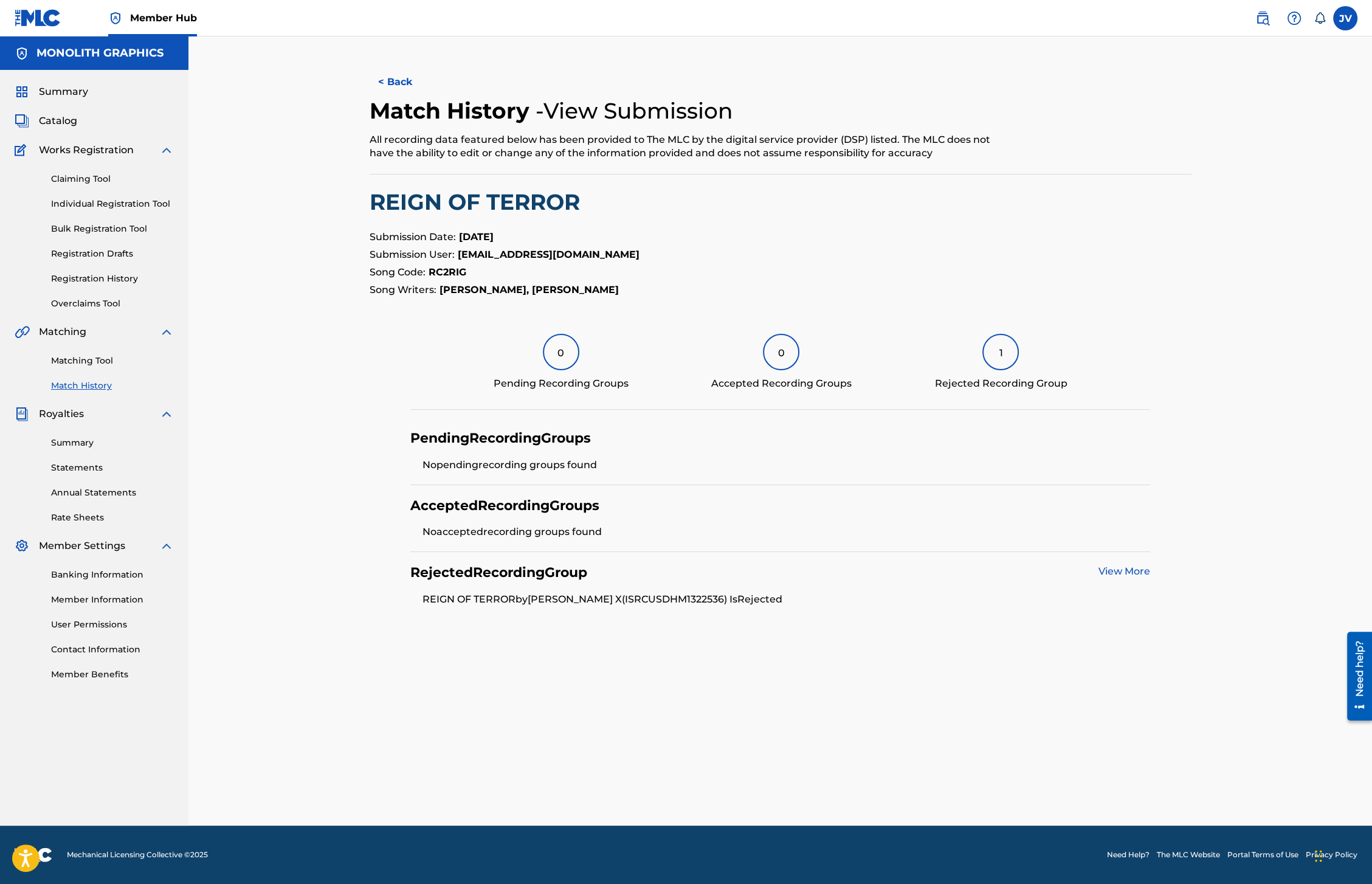
click at [645, 594] on li "REIGN OF TERROR by VEGA X (ISRC USDHM1322536 ) Is Rejected" at bounding box center [787, 600] width 728 height 15
copy li "(ISRC USDHM1322536"
click at [77, 364] on link "Matching Tool" at bounding box center [112, 361] width 123 height 13
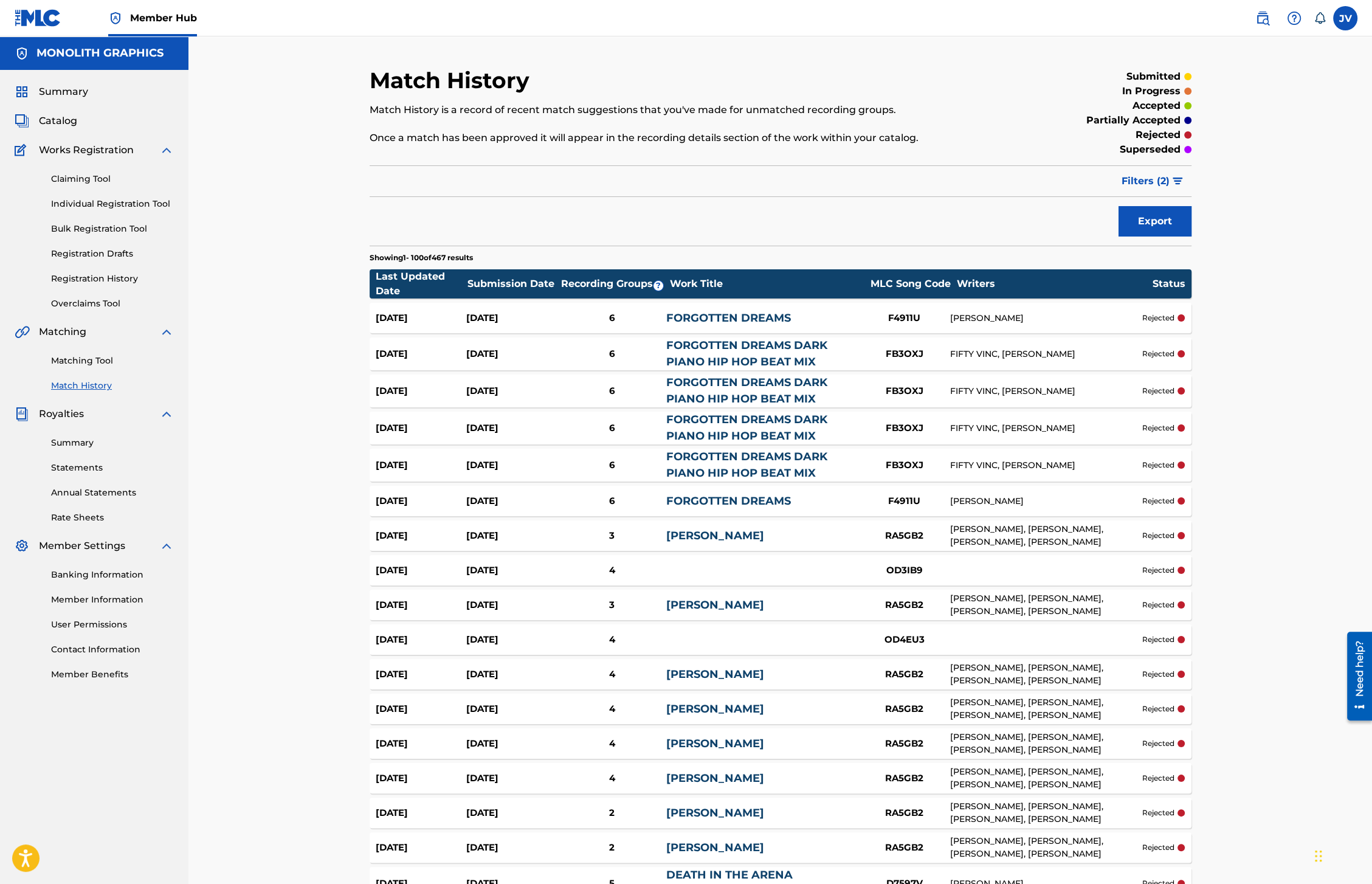
scroll to position [950, 0]
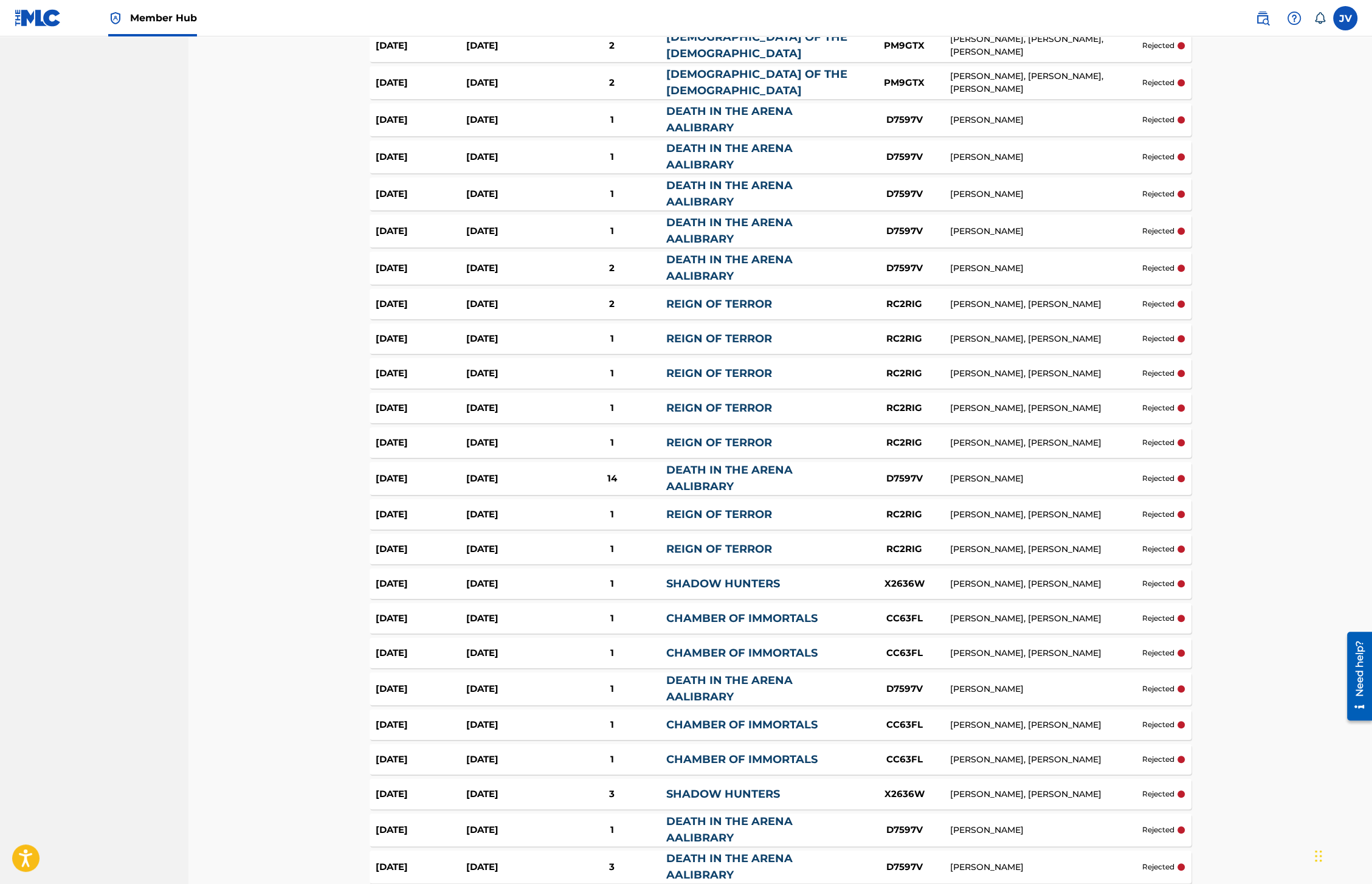
click at [763, 718] on link "CHAMBER OF IMMORTALS" at bounding box center [742, 725] width 152 height 13
click at [39, 24] on img at bounding box center [38, 17] width 47 height 17
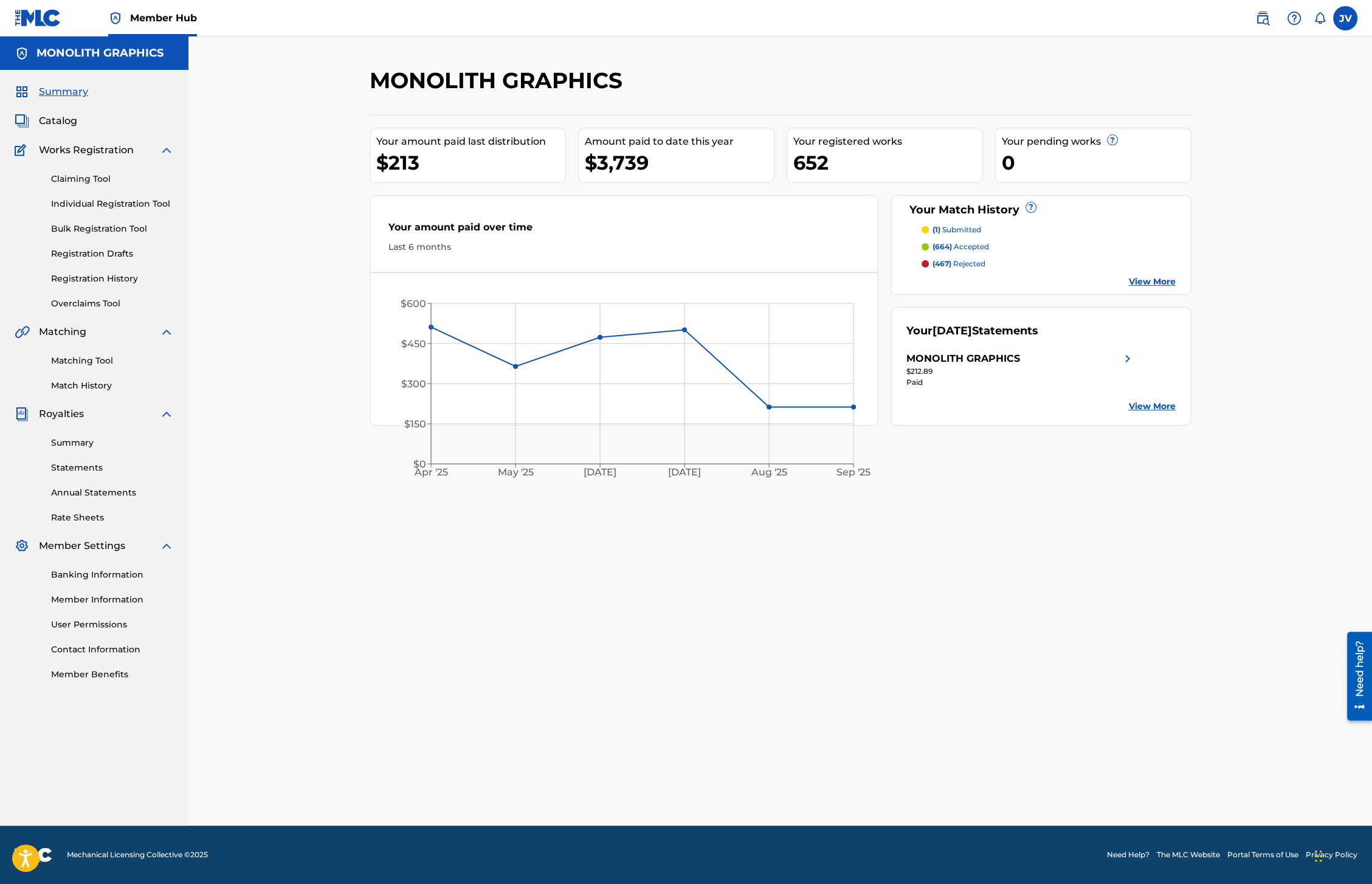
click at [327, 225] on div "MONOLITH GRAPHICS Your amount paid last distribution $213 Amount paid to date t…" at bounding box center [780, 431] width 1184 height 790
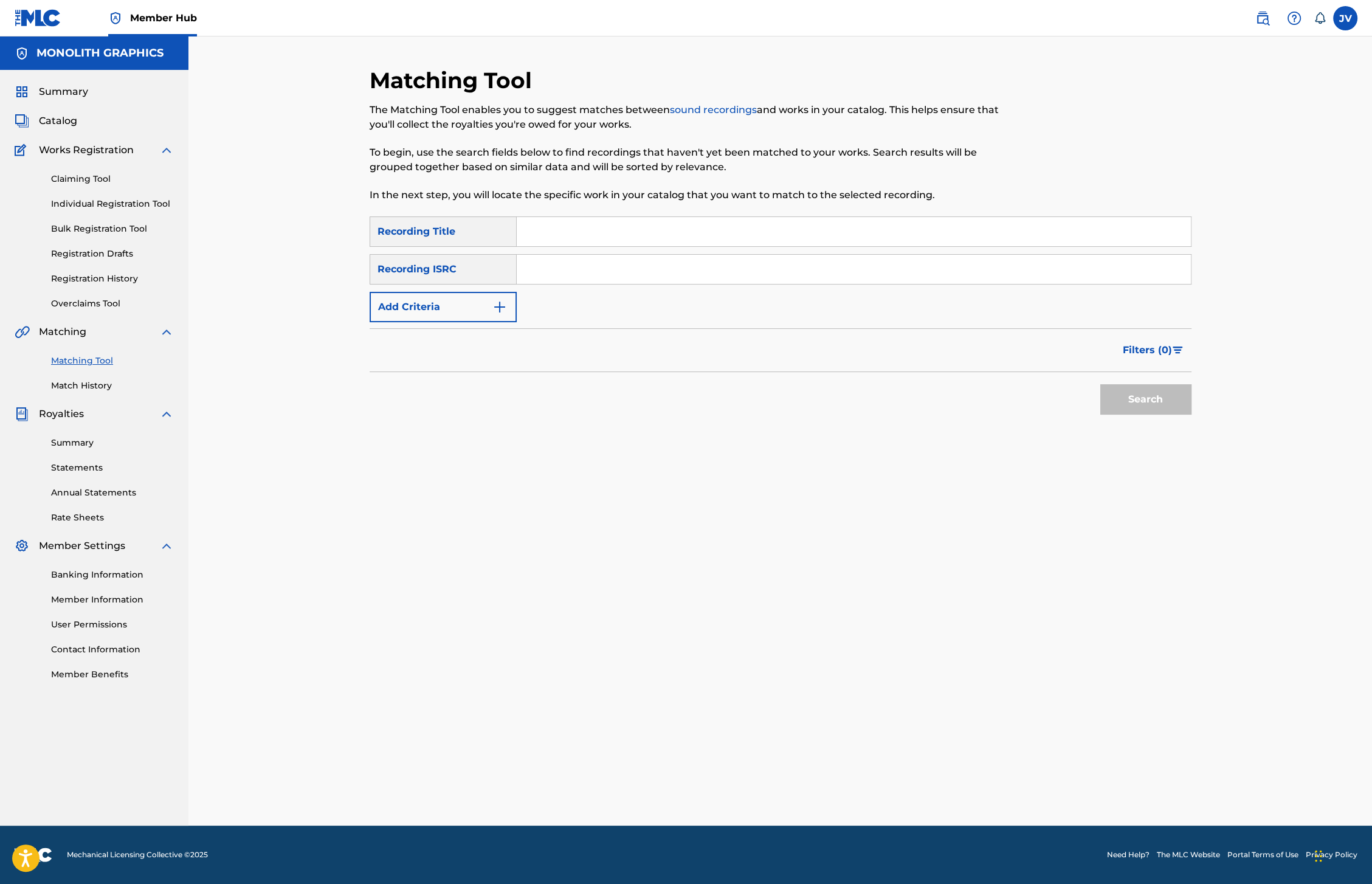
click at [589, 264] on input "Search Form" at bounding box center [854, 270] width 674 height 29
paste input "USDHM1322536"
click at [1143, 395] on button "Search" at bounding box center [1146, 400] width 92 height 31
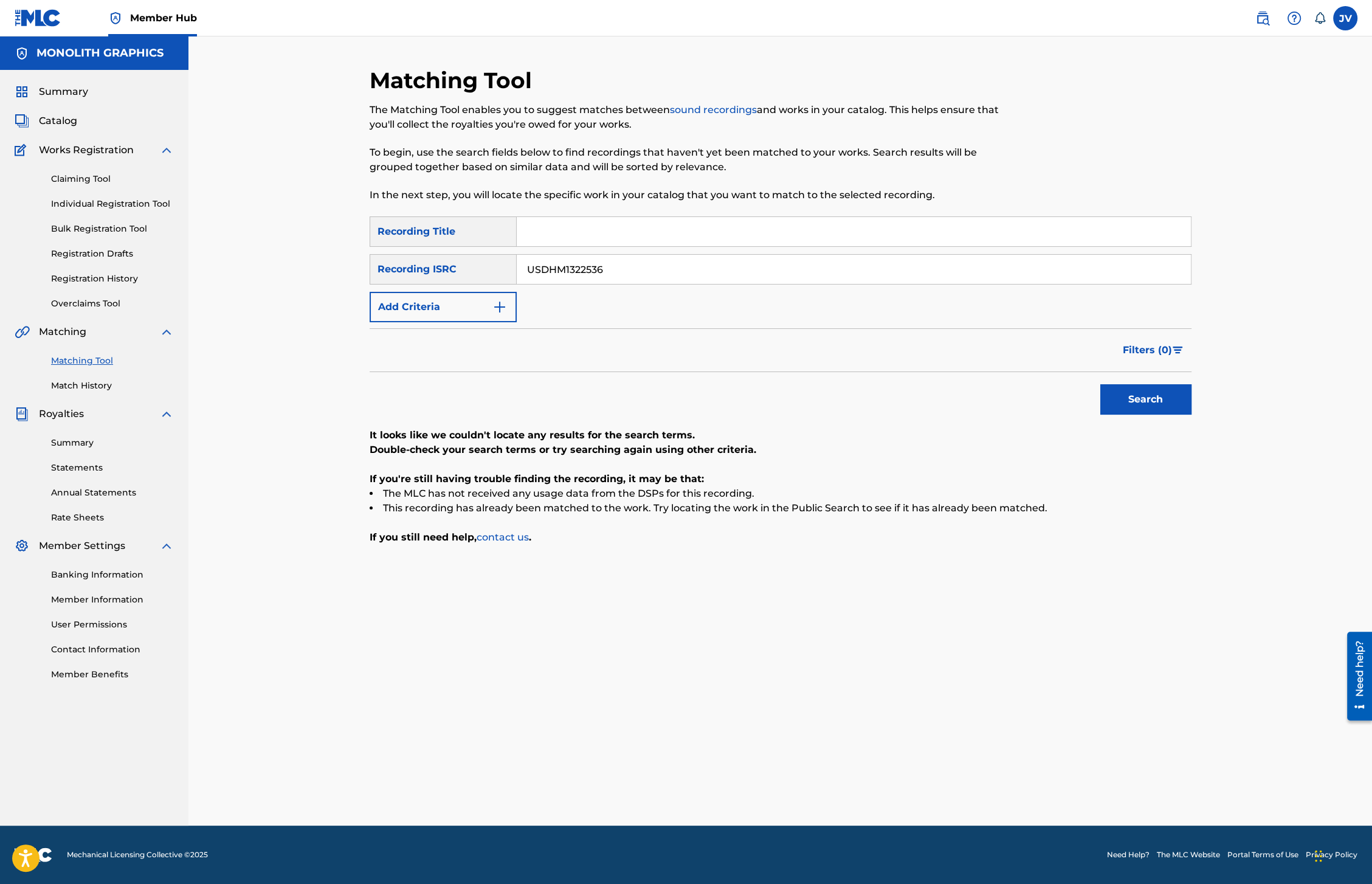
click at [579, 270] on input "USDHM1322536" at bounding box center [854, 270] width 674 height 29
paste input "JER1010159"
type input "USJER1010159"
click at [1135, 403] on button "Search" at bounding box center [1146, 400] width 92 height 31
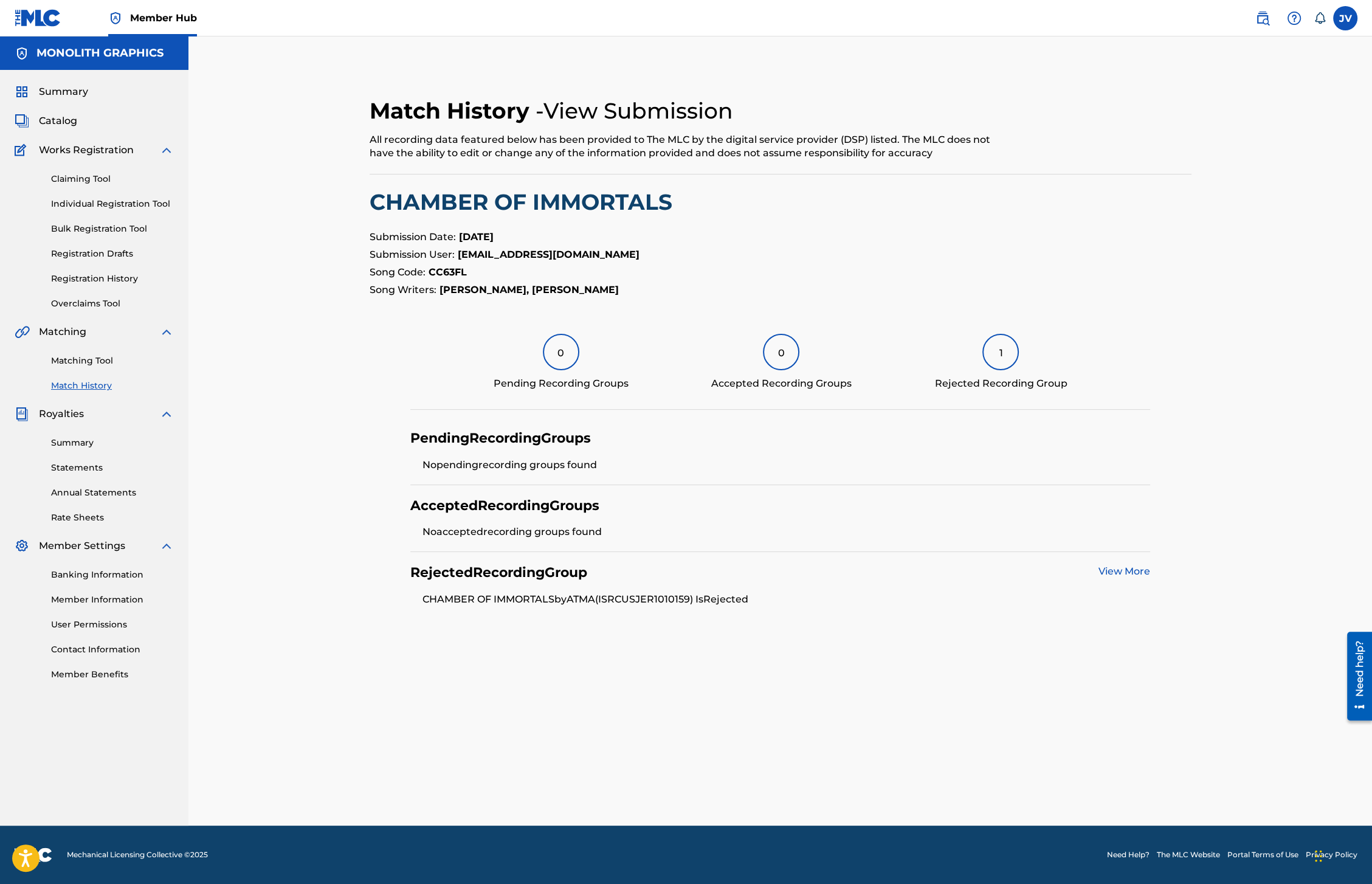
click at [644, 598] on li "CHAMBER OF IMMORTALS by [PERSON_NAME] (ISRC USJER1010159 ) Is Rejected" at bounding box center [787, 600] width 728 height 15
copy li "(ISRC USJER1010159"
